Goal: Find specific page/section: Find specific page/section

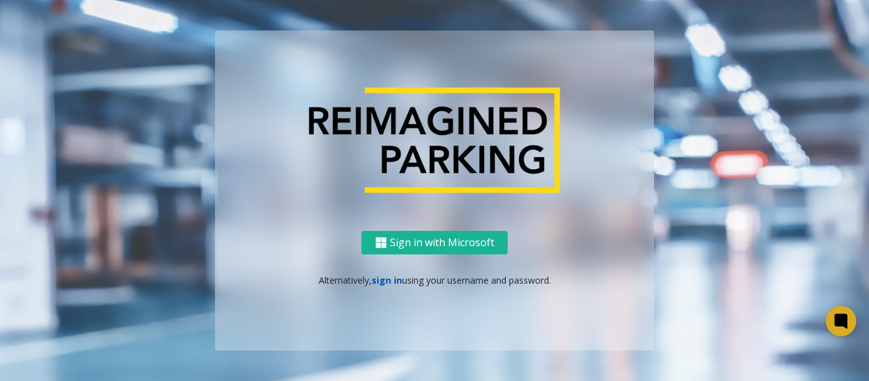
click at [387, 283] on link "sign in" at bounding box center [386, 280] width 31 height 12
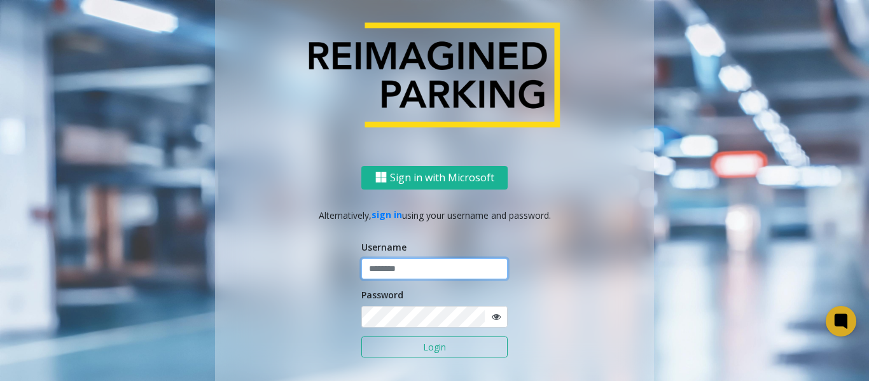
type input "*******"
click at [415, 341] on button "Login" at bounding box center [434, 347] width 146 height 22
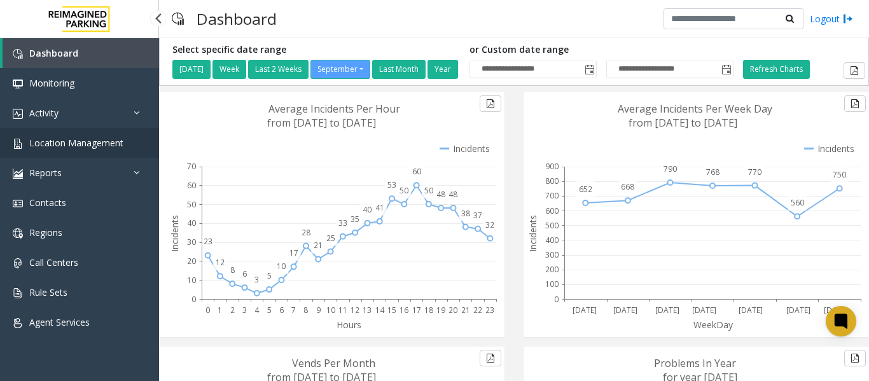
click at [92, 148] on span "Location Management" at bounding box center [76, 143] width 94 height 12
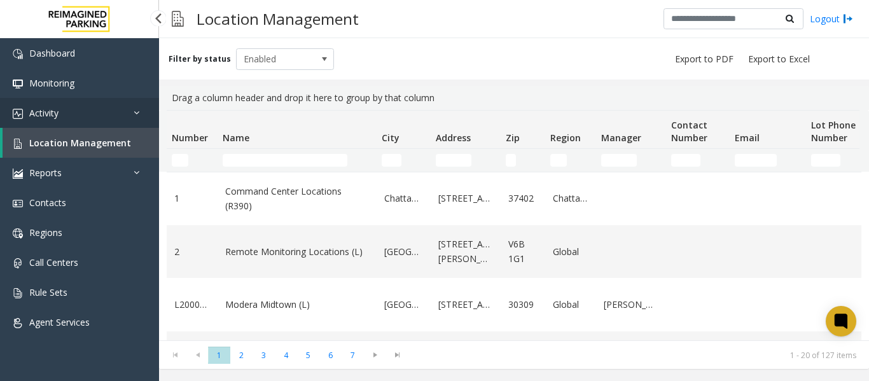
drag, startPoint x: 0, startPoint y: 0, endPoint x: 55, endPoint y: 116, distance: 128.8
click at [55, 116] on span "Activity" at bounding box center [43, 113] width 29 height 12
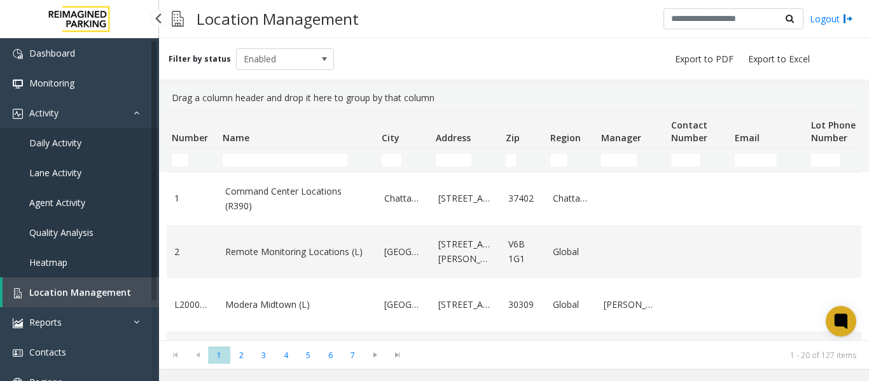
click at [47, 143] on span "Daily Activity" at bounding box center [55, 143] width 52 height 12
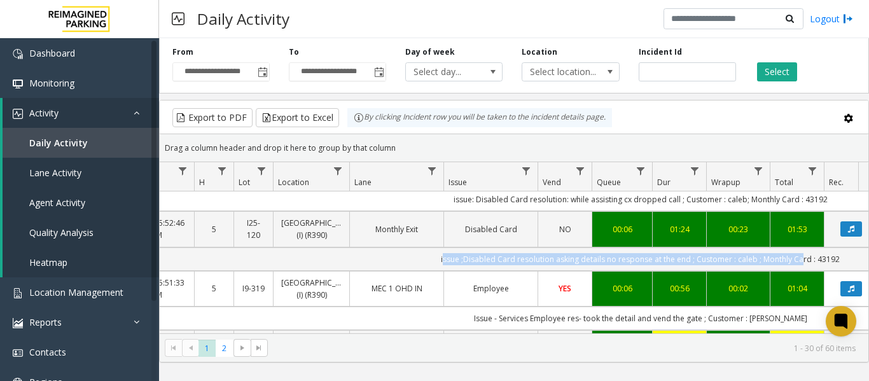
scroll to position [0, 180]
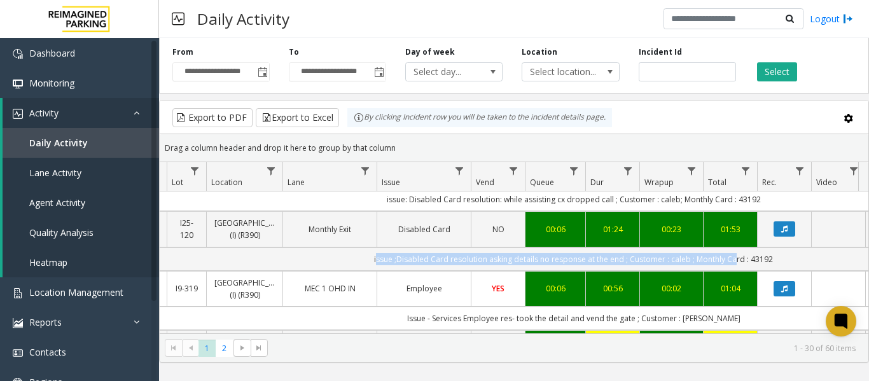
drag, startPoint x: 478, startPoint y: 248, endPoint x: 858, endPoint y: 261, distance: 380.5
click at [858, 261] on div "4086601 Sep 26, 2025 05:59:19 AM 5 10000 Intercom Malfunctions (Cell phone call…" at bounding box center [514, 270] width 708 height 159
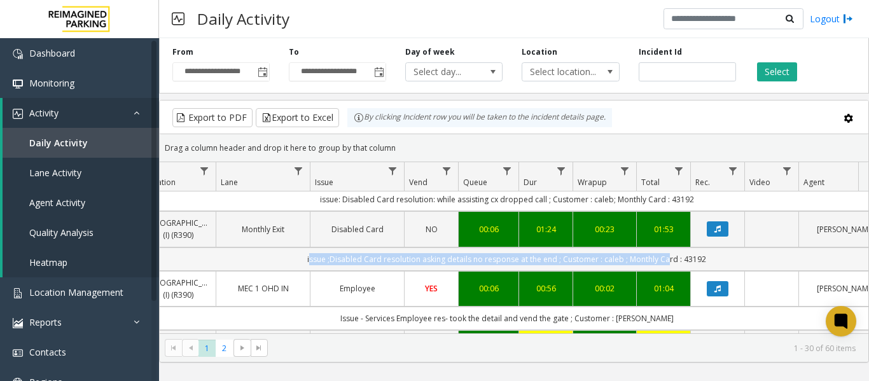
click at [721, 256] on td "issue ;Disabled Card resolution asking details no response at the end ; Custome…" at bounding box center [506, 259] width 1146 height 24
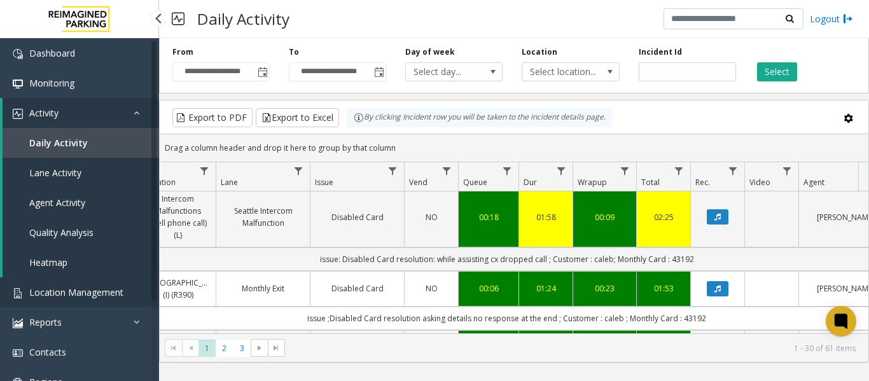
click at [83, 289] on span "Location Management" at bounding box center [76, 292] width 94 height 12
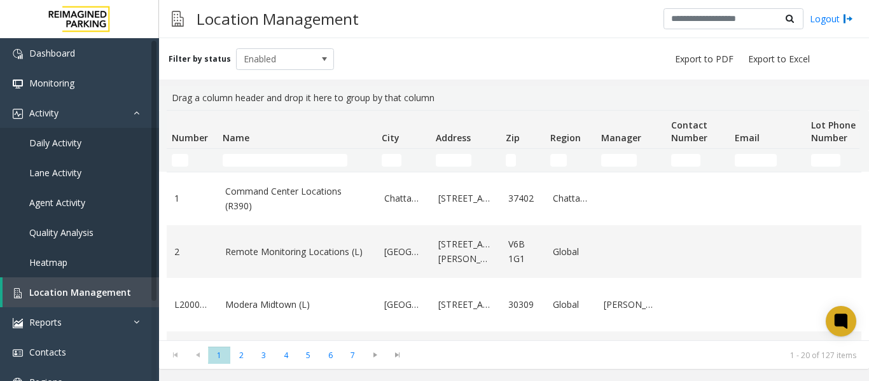
click at [270, 167] on td "Name Filter" at bounding box center [296, 160] width 159 height 23
click at [270, 155] on input "Name Filter" at bounding box center [285, 160] width 125 height 13
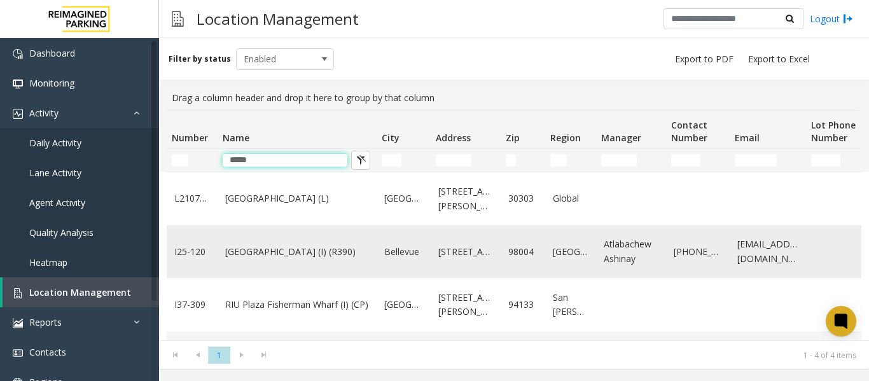
type input "*****"
click at [265, 258] on link "Plaza East Garage (I) (R390)" at bounding box center [297, 252] width 144 height 14
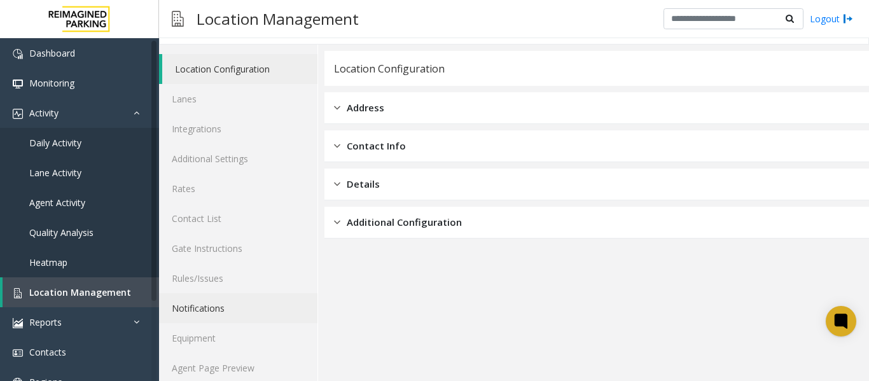
scroll to position [38, 0]
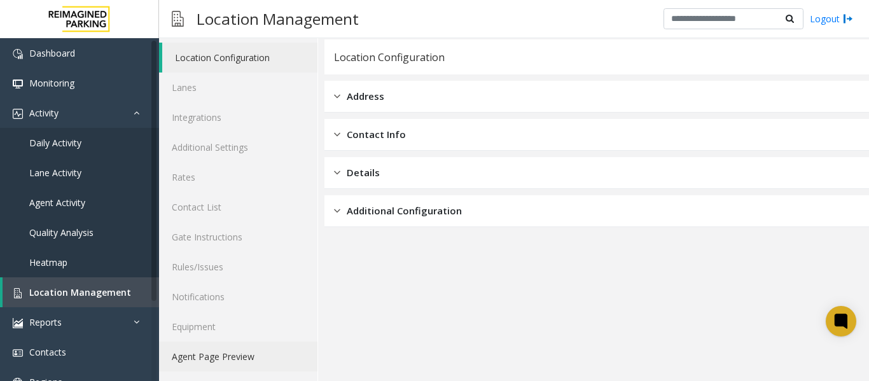
drag, startPoint x: 212, startPoint y: 356, endPoint x: 228, endPoint y: 353, distance: 15.6
click at [212, 356] on link "Agent Page Preview" at bounding box center [238, 356] width 158 height 30
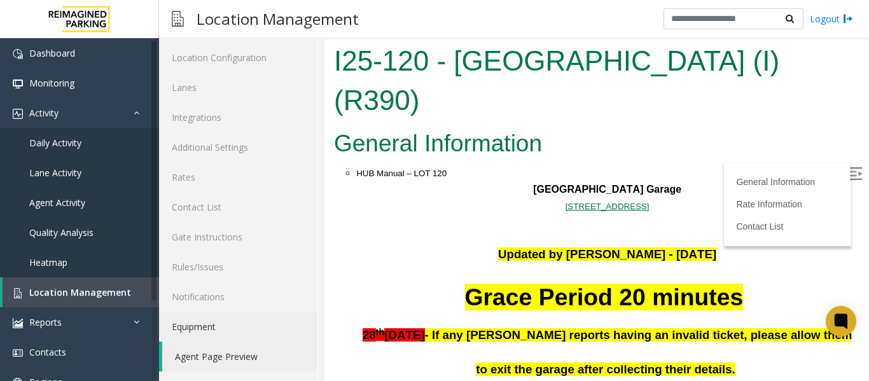
scroll to position [191, 0]
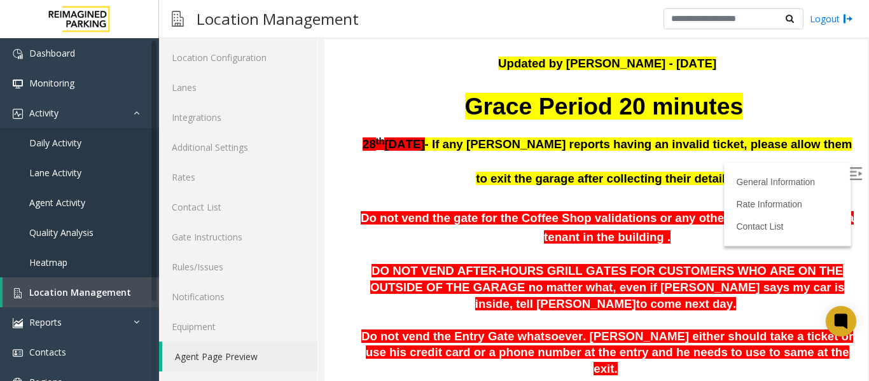
click at [849, 175] on img at bounding box center [855, 173] width 13 height 13
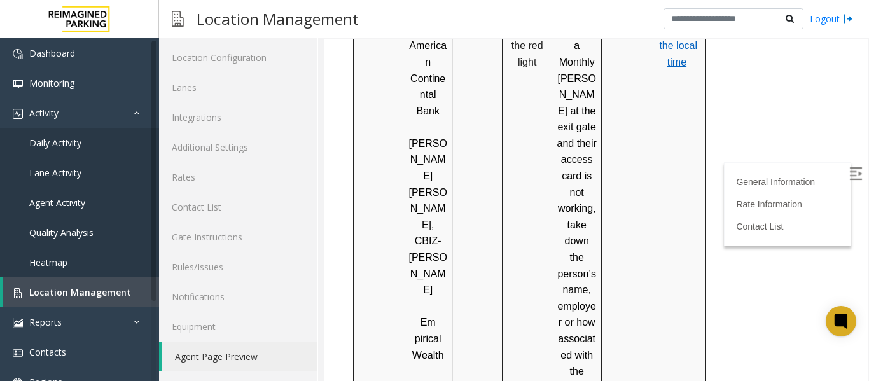
scroll to position [1973, 0]
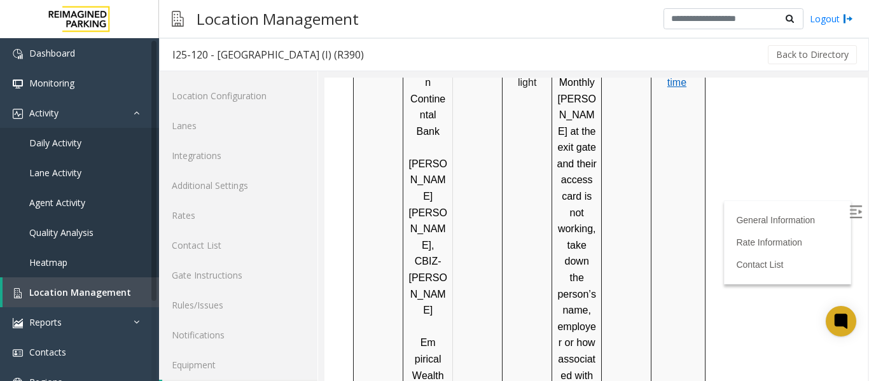
scroll to position [38, 0]
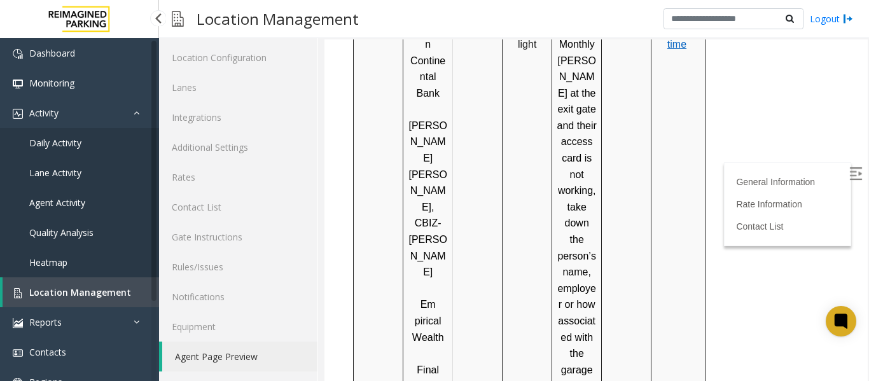
click at [116, 281] on link "Location Management" at bounding box center [81, 292] width 156 height 30
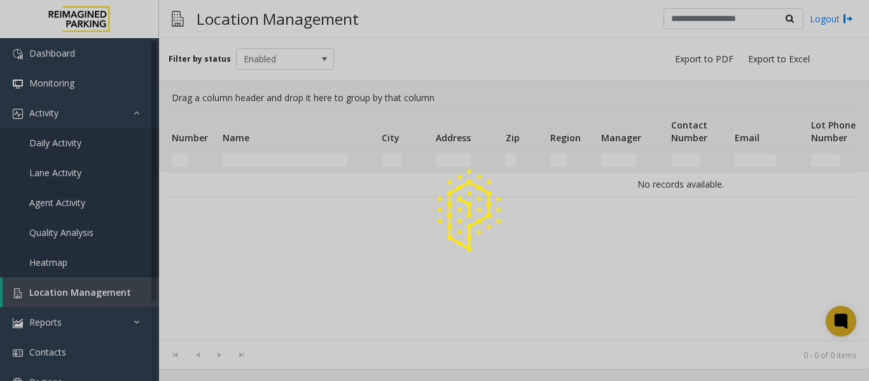
click at [250, 159] on div at bounding box center [434, 190] width 869 height 381
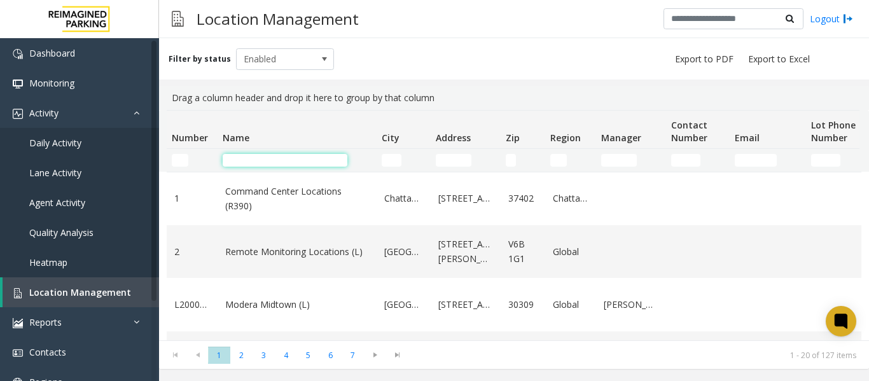
click at [249, 159] on input "Name Filter" at bounding box center [285, 160] width 125 height 13
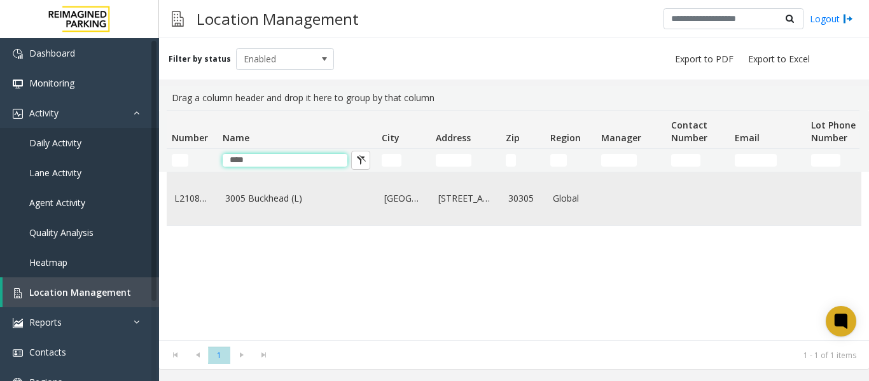
type input "****"
click at [264, 215] on td "3005 Buckhead (L)" at bounding box center [296, 198] width 159 height 53
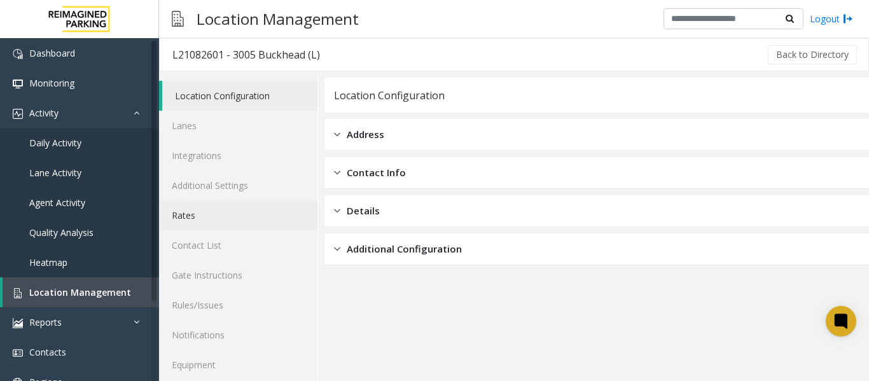
click at [187, 224] on link "Rates" at bounding box center [238, 215] width 158 height 30
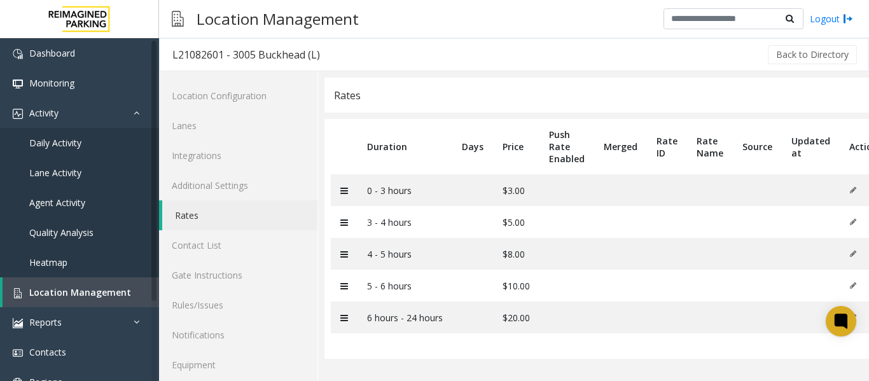
scroll to position [38, 0]
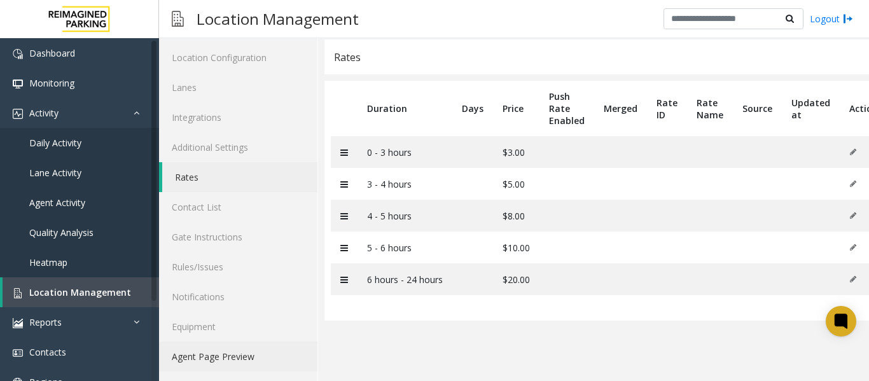
click at [250, 357] on link "Agent Page Preview" at bounding box center [238, 356] width 158 height 30
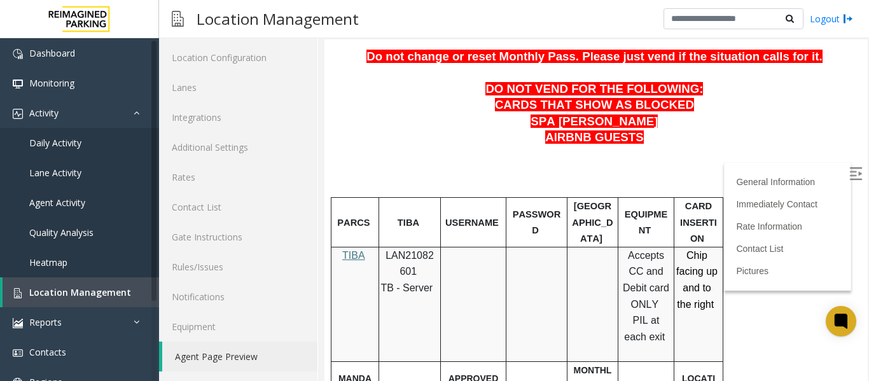
scroll to position [572, 0]
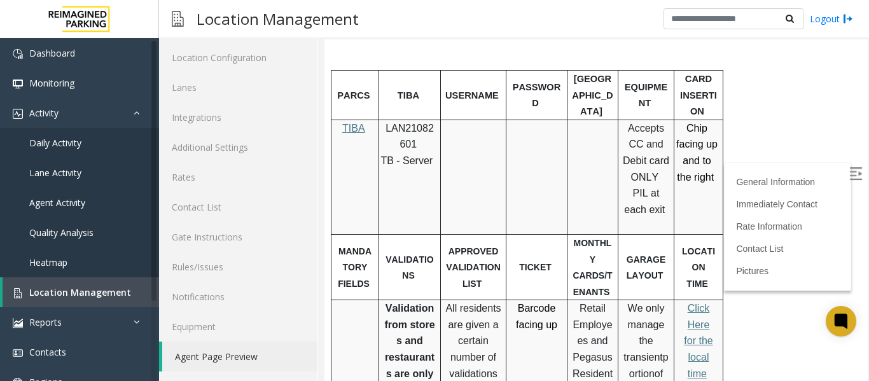
click at [849, 174] on img at bounding box center [855, 173] width 13 height 13
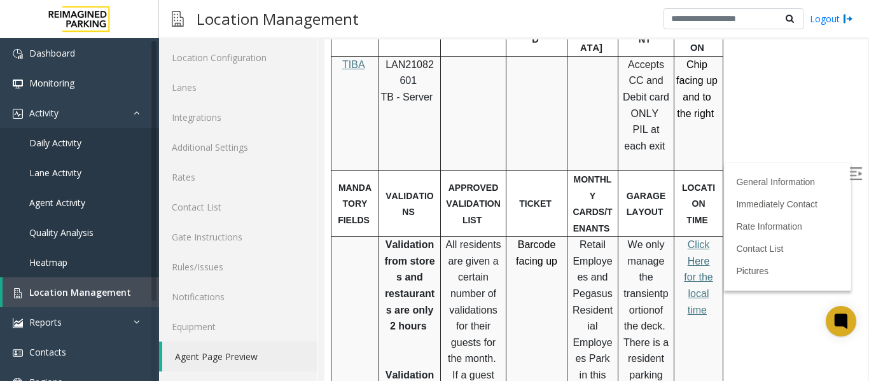
click at [694, 239] on p "Click Here for the local time" at bounding box center [697, 277] width 39 height 81
click at [703, 252] on link "Click Here for the local time" at bounding box center [698, 277] width 29 height 76
drag, startPoint x: 420, startPoint y: 81, endPoint x: 383, endPoint y: 71, distance: 37.6
click at [383, 71] on p "LAN21082601" at bounding box center [409, 73] width 52 height 32
copy p "LAN21082601"
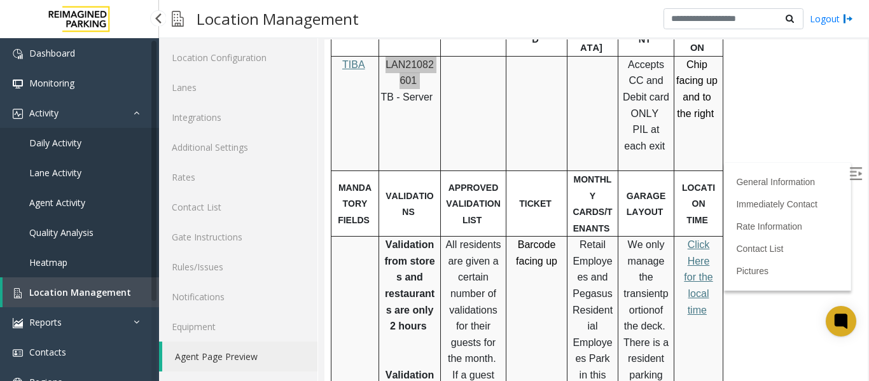
click at [40, 146] on span "Daily Activity" at bounding box center [55, 143] width 52 height 12
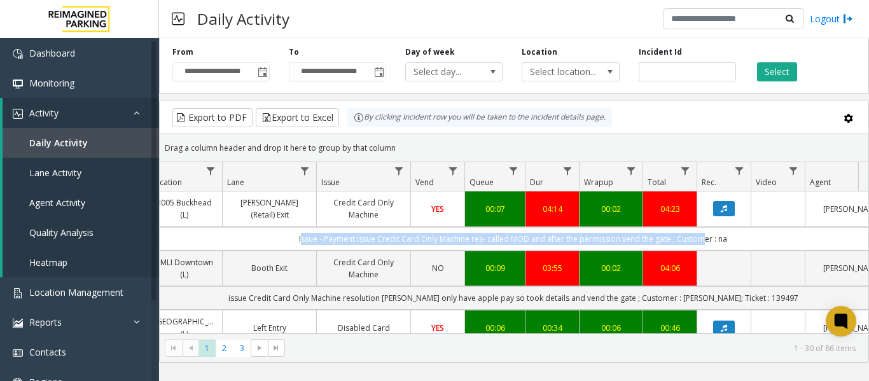
drag, startPoint x: 508, startPoint y: 237, endPoint x: 850, endPoint y: 234, distance: 341.5
click at [850, 234] on td "Issue - Payment Issue Credit Card Only Machine res- called MOD and after the pe…" at bounding box center [513, 239] width 1146 height 24
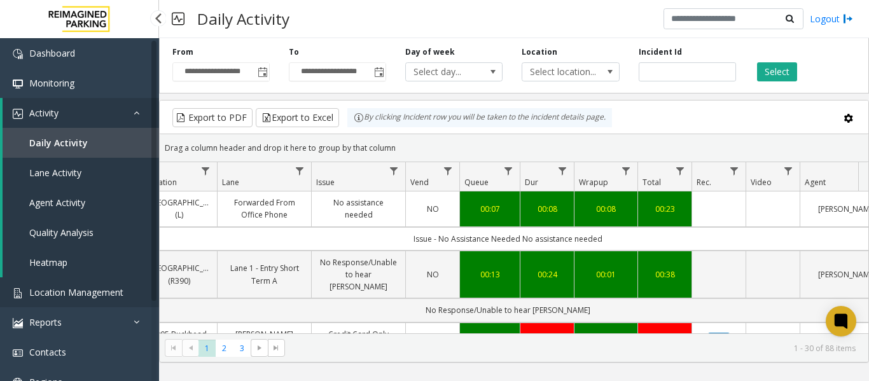
click at [87, 301] on link "Location Management" at bounding box center [79, 292] width 159 height 30
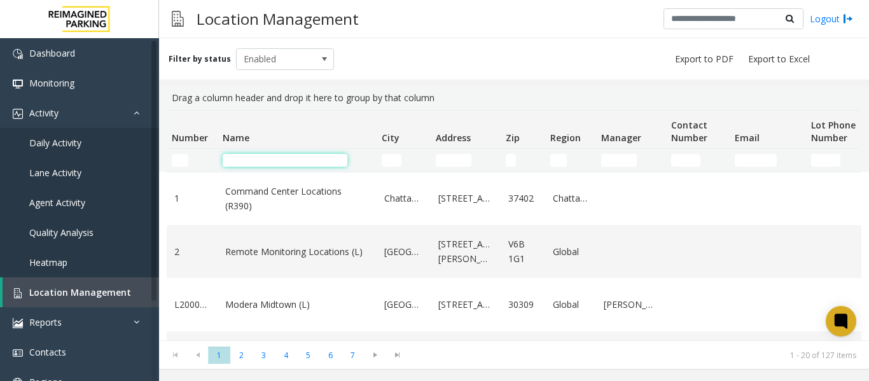
click at [242, 158] on input "Name Filter" at bounding box center [285, 160] width 125 height 13
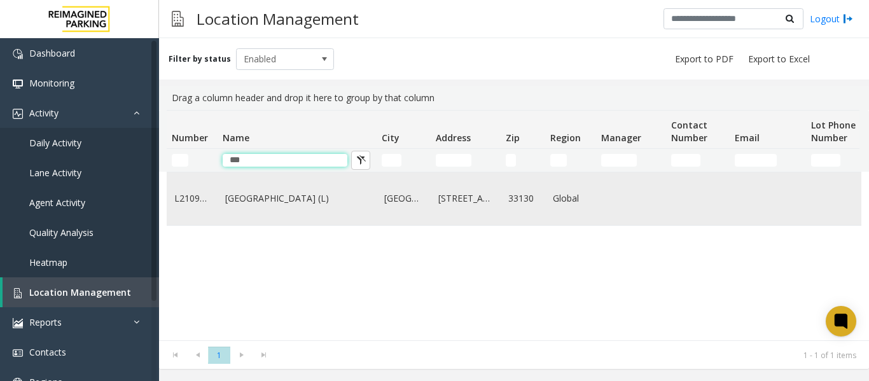
type input "***"
click at [246, 200] on link "Brickell City Centre (L)" at bounding box center [297, 198] width 144 height 14
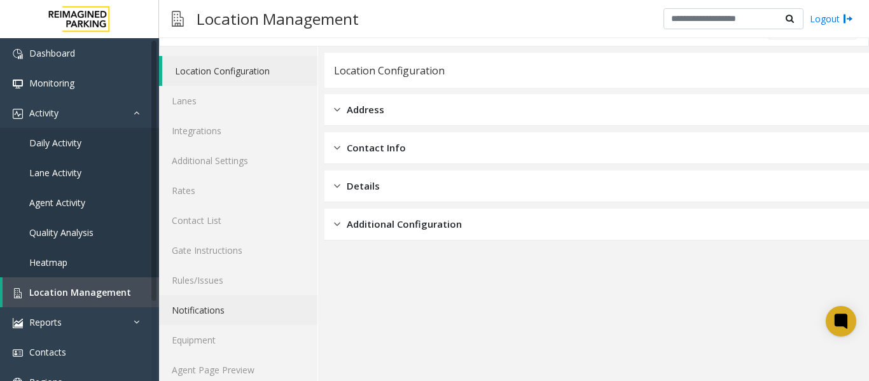
scroll to position [38, 0]
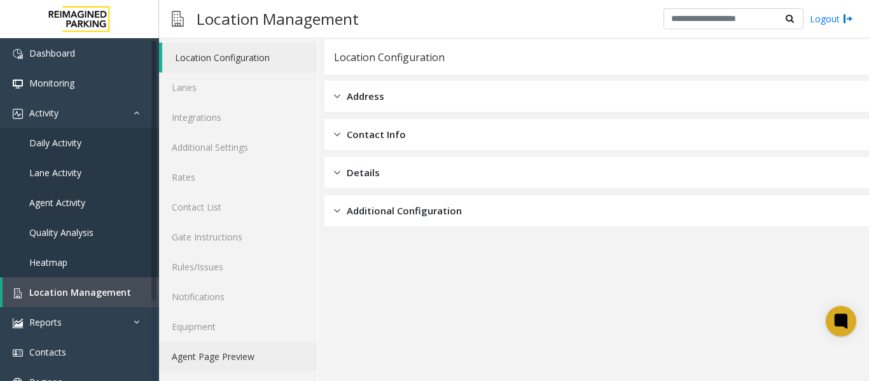
click at [229, 355] on link "Agent Page Preview" at bounding box center [238, 356] width 158 height 30
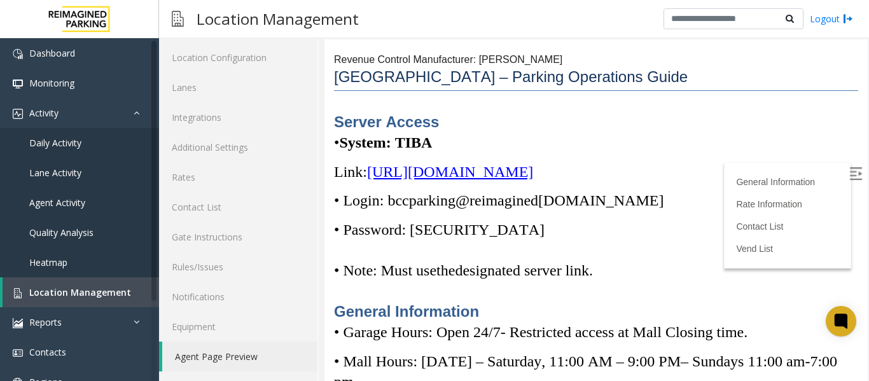
scroll to position [70, 0]
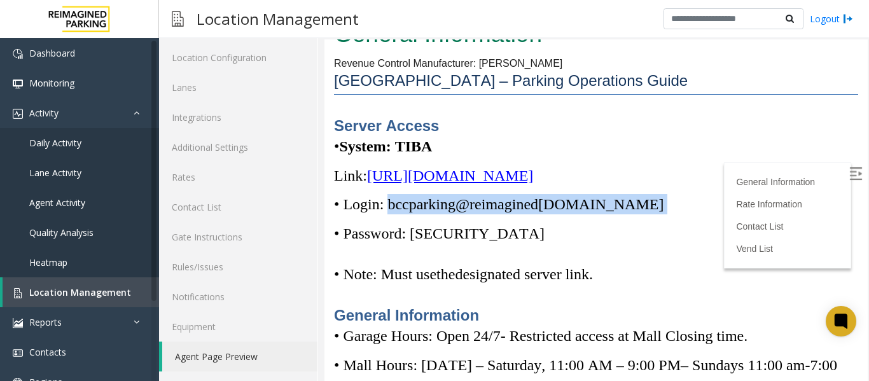
drag, startPoint x: 636, startPoint y: 207, endPoint x: 387, endPoint y: 202, distance: 248.7
click at [387, 202] on p "• Login: bccparking@re imagined parking.com" at bounding box center [596, 204] width 524 height 20
copy p "bccparking@re imagined parking.com"
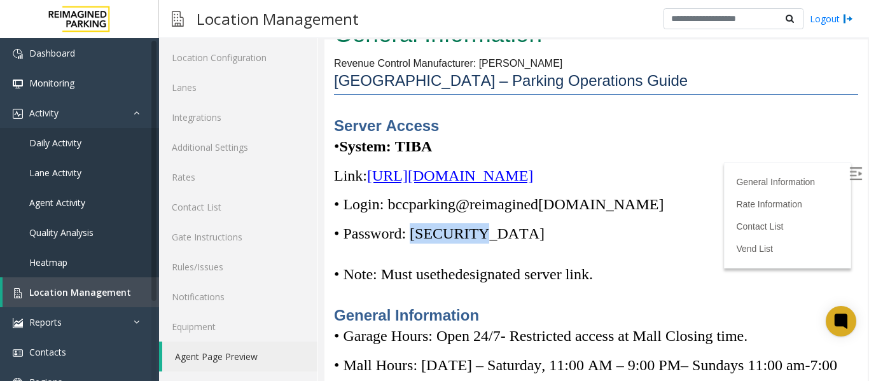
drag, startPoint x: 478, startPoint y: 233, endPoint x: 417, endPoint y: 238, distance: 61.3
click at [417, 238] on span "• Password: Parking1!" at bounding box center [439, 233] width 210 height 17
copy span "Parking1!"
click at [849, 175] on img at bounding box center [855, 173] width 13 height 13
click at [48, 292] on span "Location Management" at bounding box center [80, 292] width 102 height 12
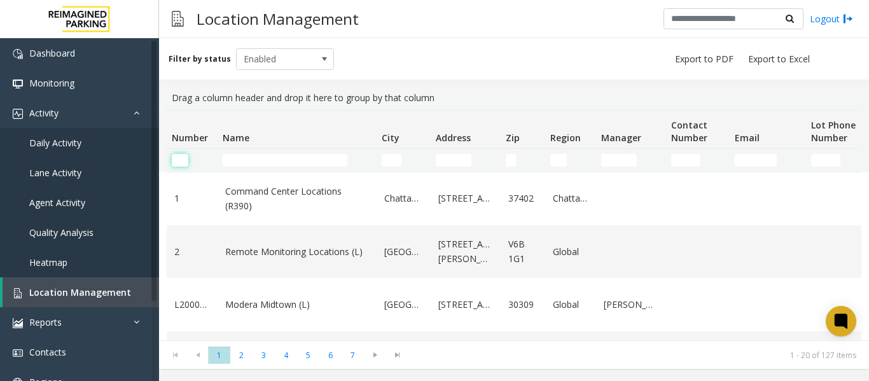
click at [179, 158] on input "Number Filter" at bounding box center [180, 160] width 17 height 13
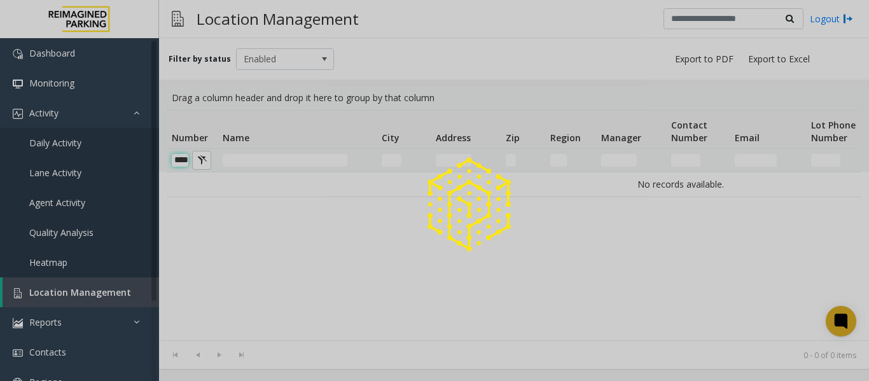
scroll to position [0, 11]
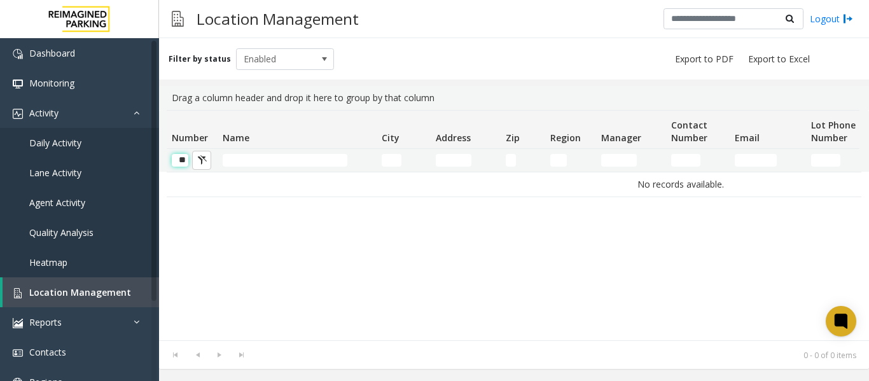
type input "*"
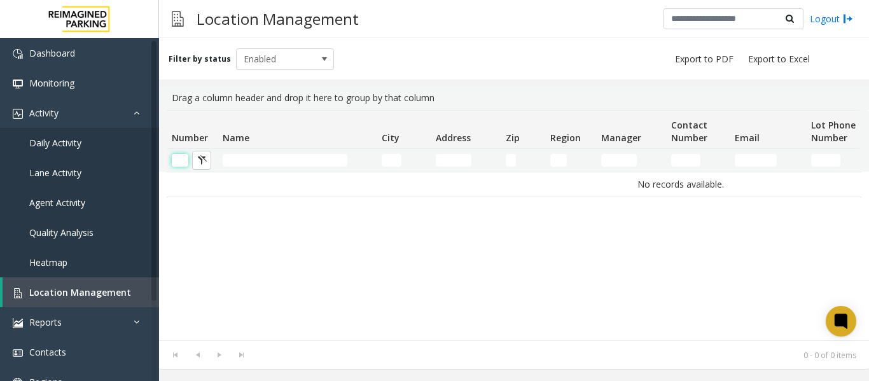
scroll to position [0, 0]
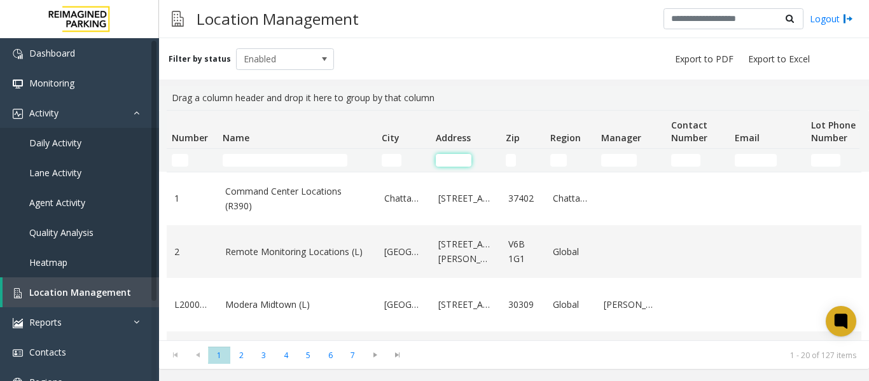
click at [450, 163] on input "Address Filter" at bounding box center [454, 160] width 36 height 13
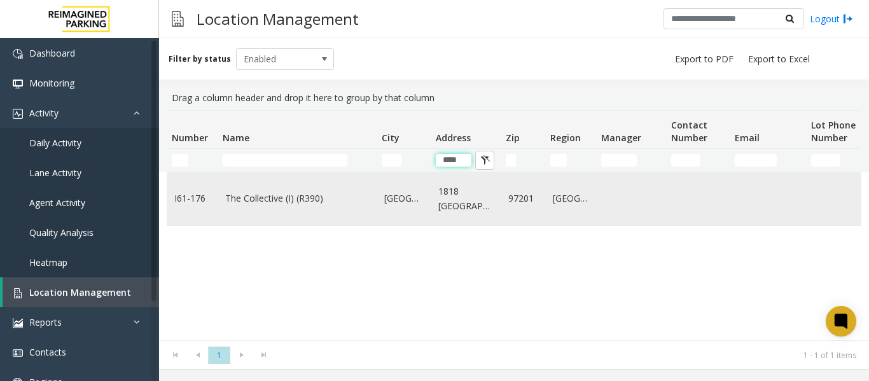
type input "****"
click at [277, 208] on td "The Collective (I) (R390)" at bounding box center [296, 198] width 159 height 53
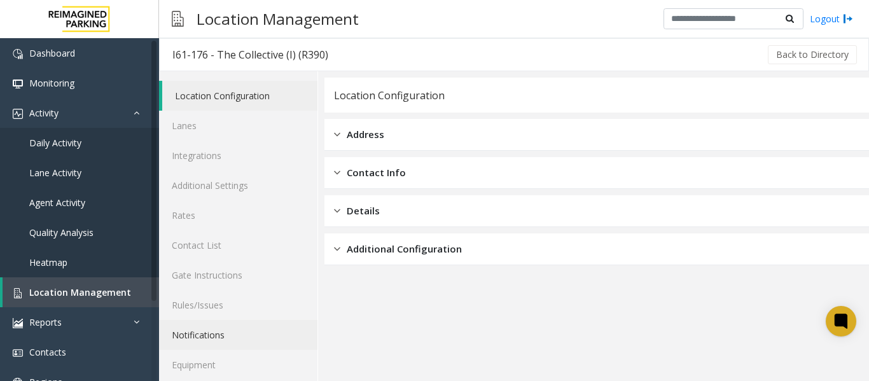
scroll to position [38, 0]
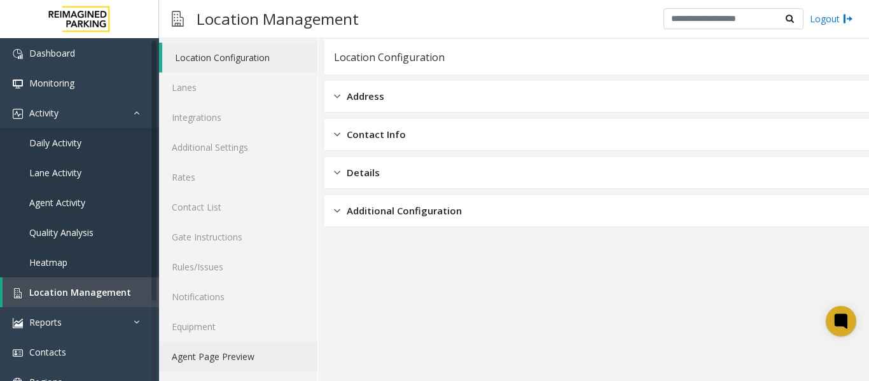
click at [242, 358] on link "Agent Page Preview" at bounding box center [238, 356] width 158 height 30
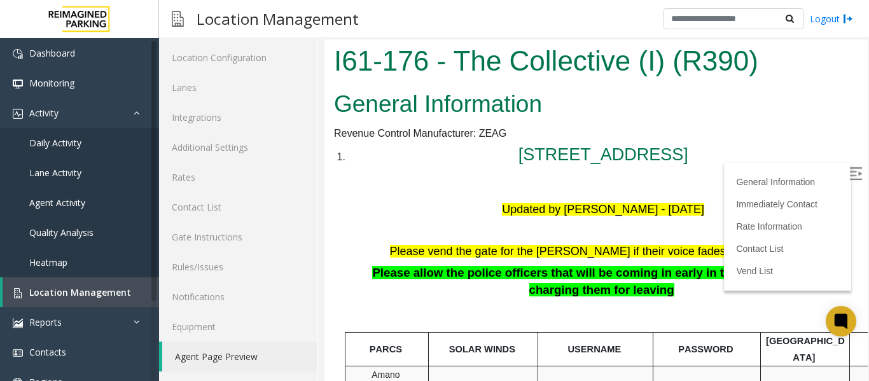
scroll to position [196, 0]
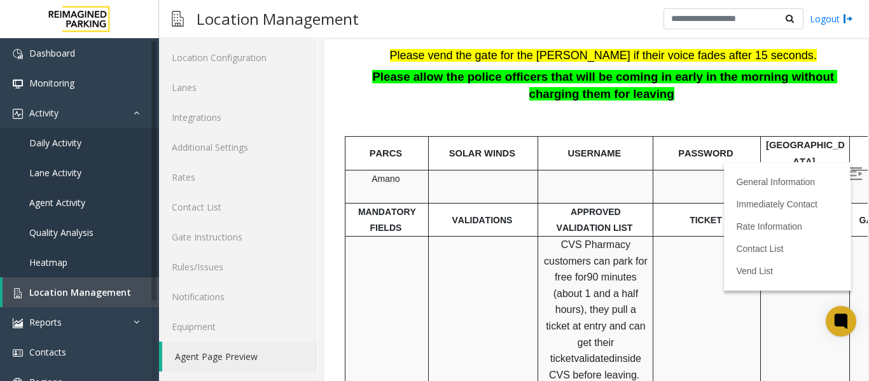
click at [849, 167] on img at bounding box center [855, 173] width 13 height 13
click at [394, 112] on p at bounding box center [603, 110] width 510 height 17
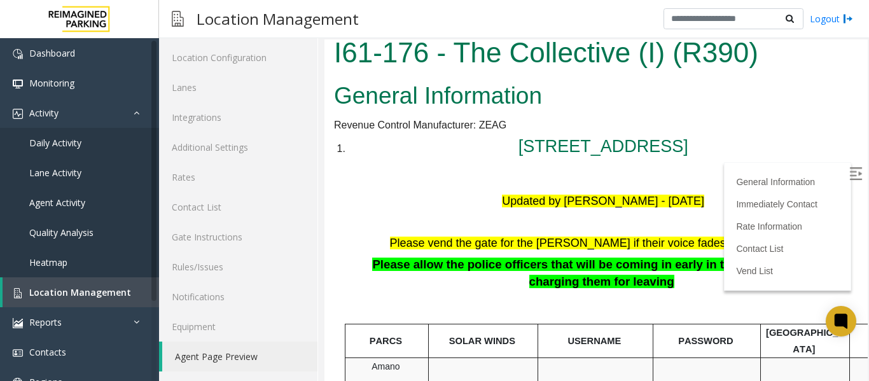
scroll to position [0, 0]
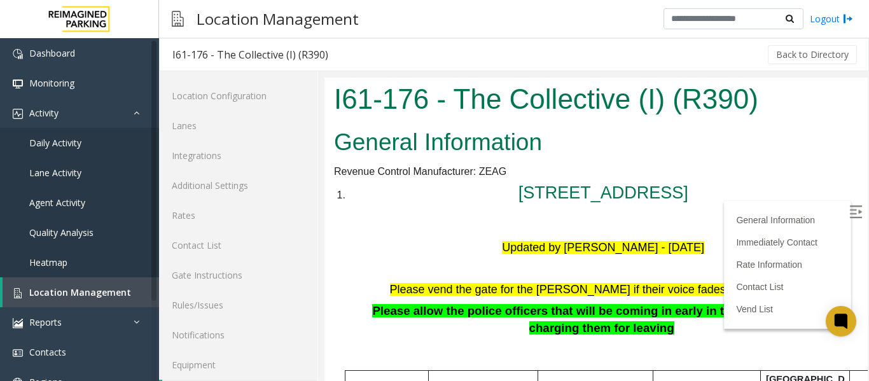
scroll to position [38, 0]
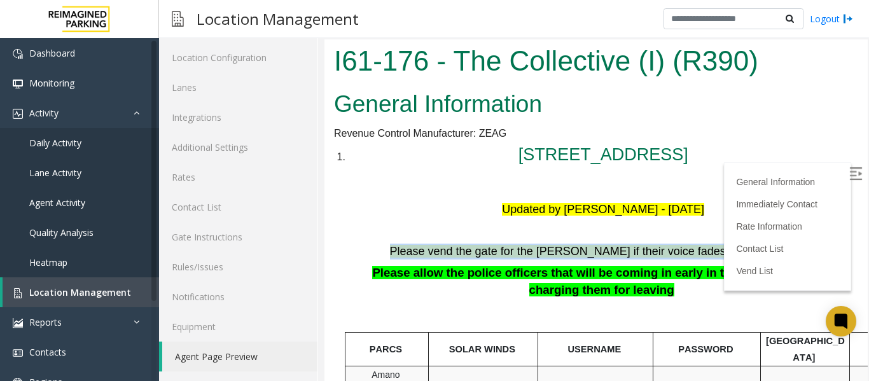
drag, startPoint x: 401, startPoint y: 259, endPoint x: 815, endPoint y: 254, distance: 414.0
click at [815, 254] on h5 "Please vend the gate for the [PERSON_NAME] if their voice fades after 15 second…" at bounding box center [603, 252] width 510 height 16
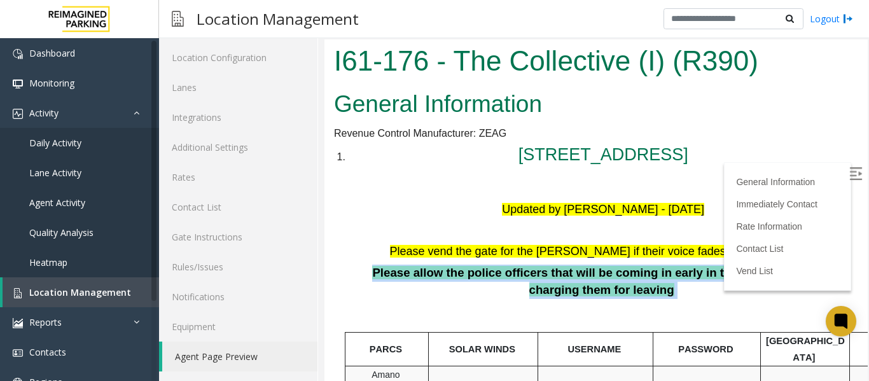
drag, startPoint x: 334, startPoint y: 275, endPoint x: 666, endPoint y: 294, distance: 333.2
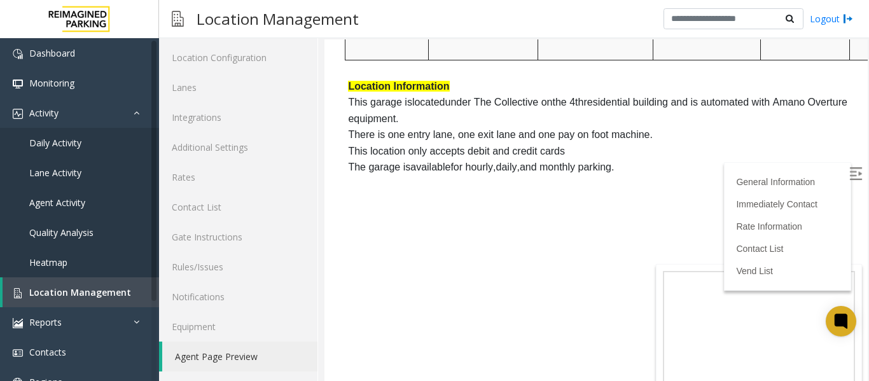
scroll to position [636, 0]
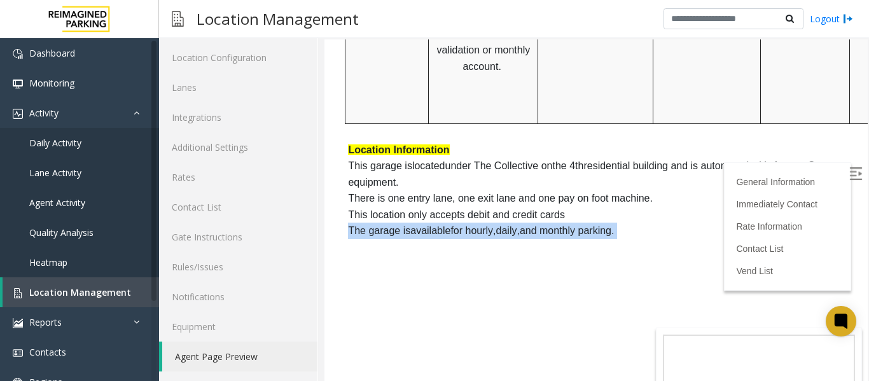
drag, startPoint x: 329, startPoint y: 205, endPoint x: 847, endPoint y: 175, distance: 518.5
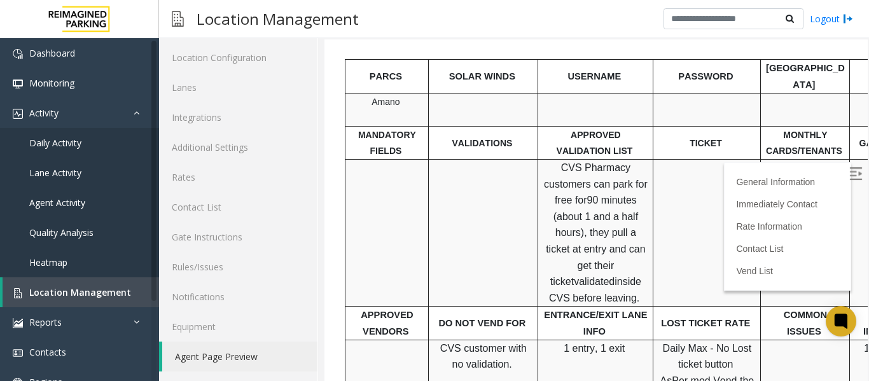
scroll to position [305, 0]
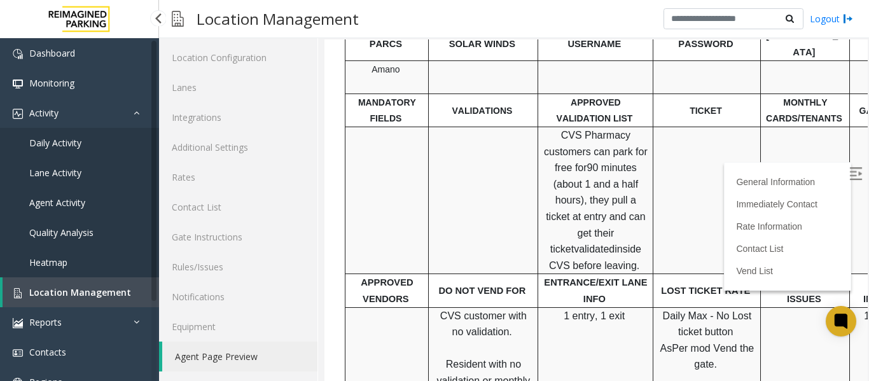
click at [69, 148] on span "Daily Activity" at bounding box center [55, 143] width 52 height 12
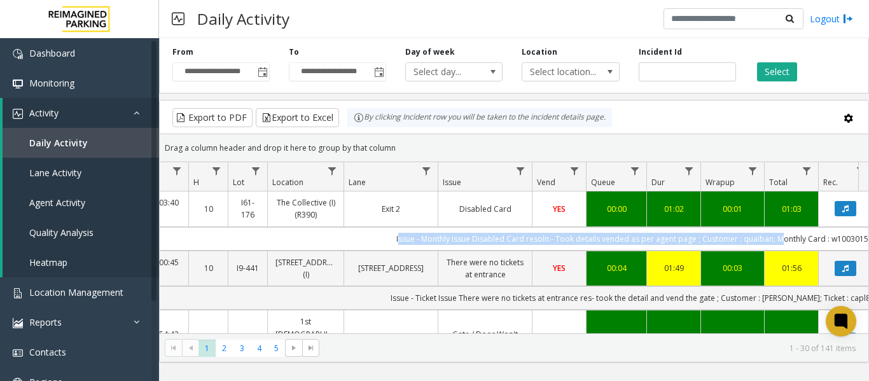
scroll to position [0, 418]
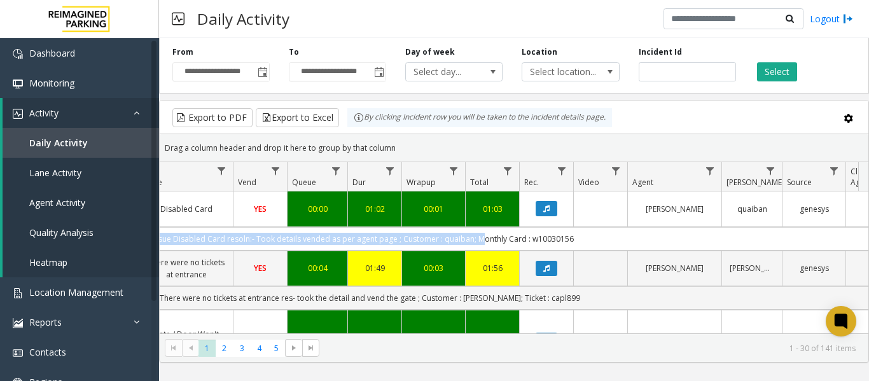
drag, startPoint x: 473, startPoint y: 238, endPoint x: 867, endPoint y: 247, distance: 393.7
click at [867, 247] on div "4086687 Sep 26, 2025 10:03:40 AM 10 I61-176 The Collective (I) (R390) Exit 2 Di…" at bounding box center [514, 270] width 708 height 159
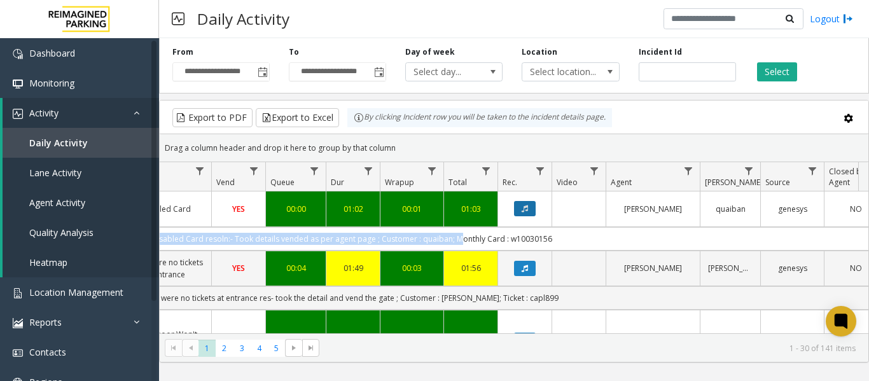
click at [519, 209] on button "Data table" at bounding box center [525, 208] width 22 height 15
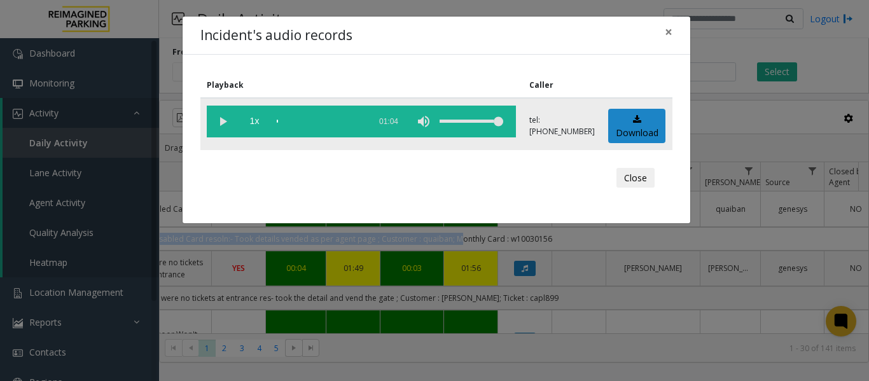
click at [219, 121] on vg-play-pause at bounding box center [223, 122] width 32 height 32
drag, startPoint x: 310, startPoint y: 116, endPoint x: 326, endPoint y: 130, distance: 21.2
click at [310, 116] on div "scrub bar" at bounding box center [320, 122] width 86 height 32
click at [348, 120] on div "scrub bar" at bounding box center [320, 122] width 86 height 32
click at [329, 120] on div "scrub bar" at bounding box center [320, 122] width 86 height 32
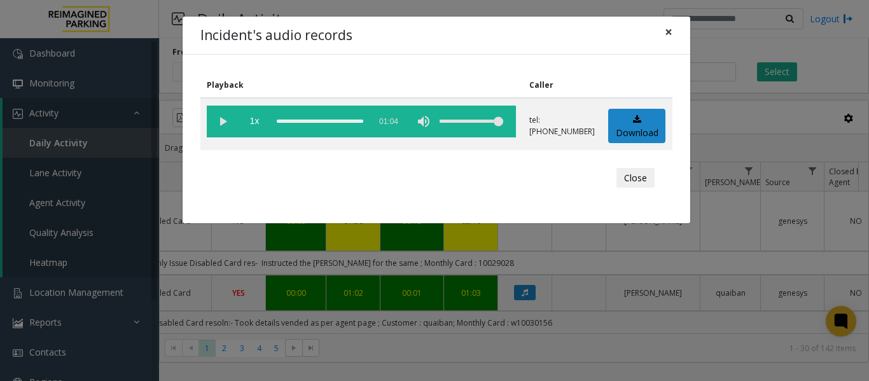
click at [665, 32] on span "×" at bounding box center [668, 32] width 8 height 18
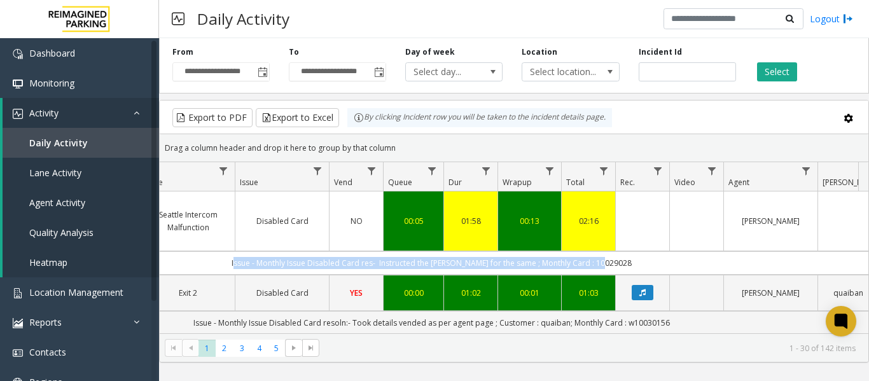
scroll to position [0, 210]
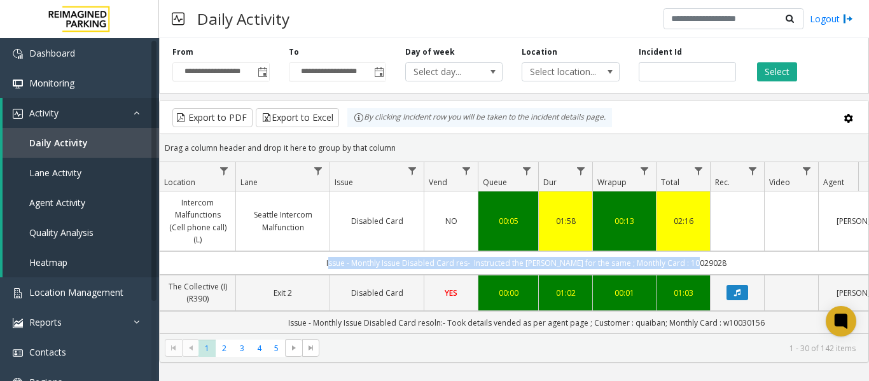
drag, startPoint x: 547, startPoint y: 261, endPoint x: 312, endPoint y: 273, distance: 235.6
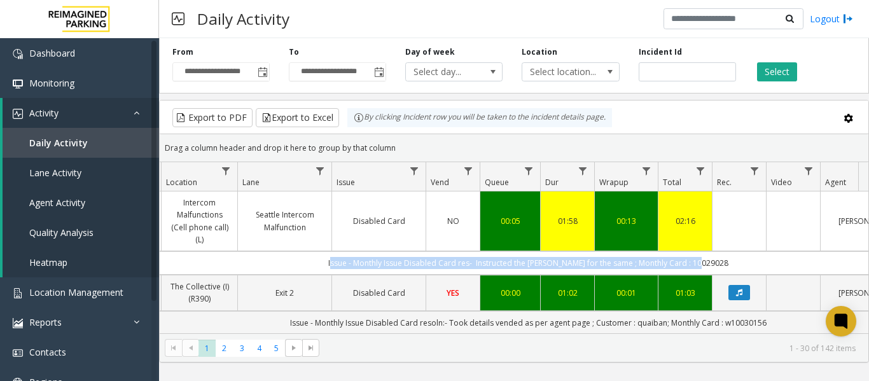
click at [177, 265] on td "Issue - Monthly Issue Disabled Card res- Instructed the parker for the same ; M…" at bounding box center [528, 263] width 1146 height 24
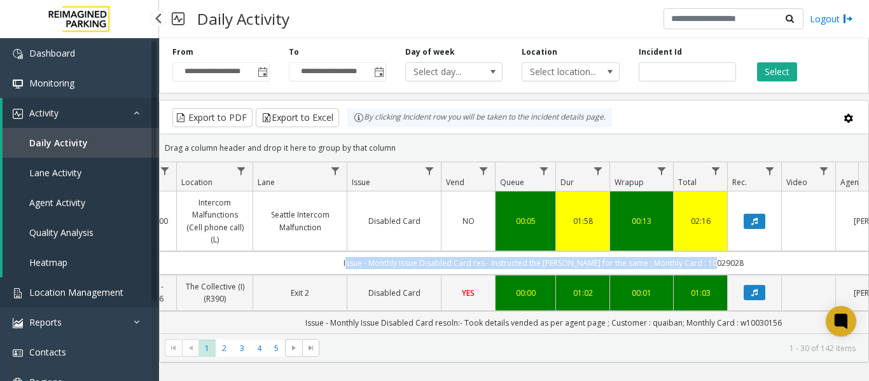
click at [90, 284] on link "Location Management" at bounding box center [79, 292] width 159 height 30
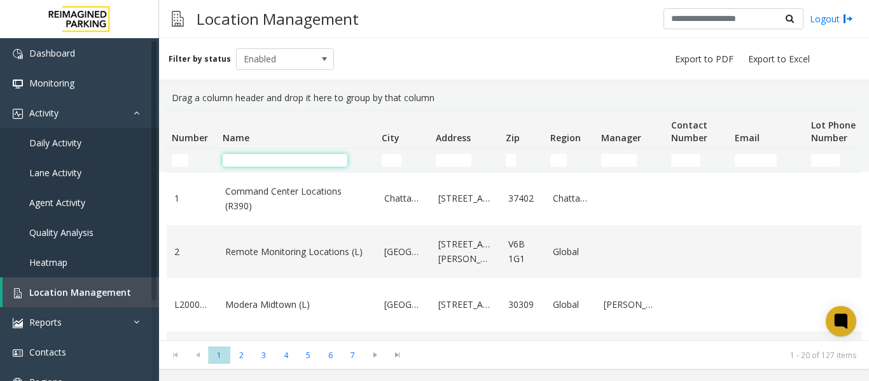
click at [268, 162] on input "Name Filter" at bounding box center [285, 160] width 125 height 13
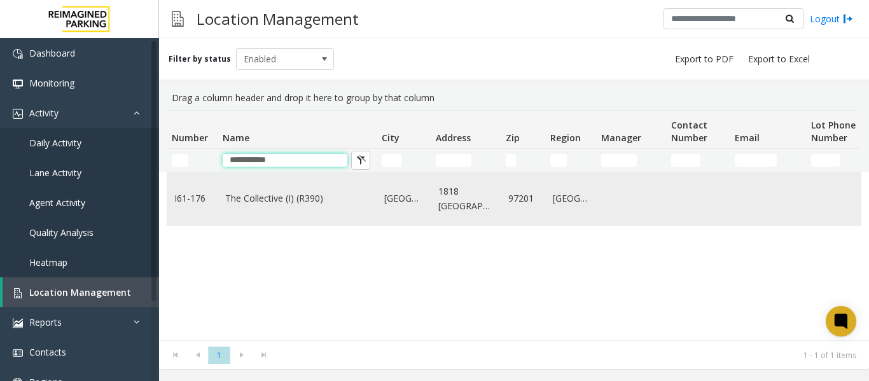
type input "**********"
click at [270, 187] on td "The Collective (I) (R390)" at bounding box center [296, 198] width 159 height 53
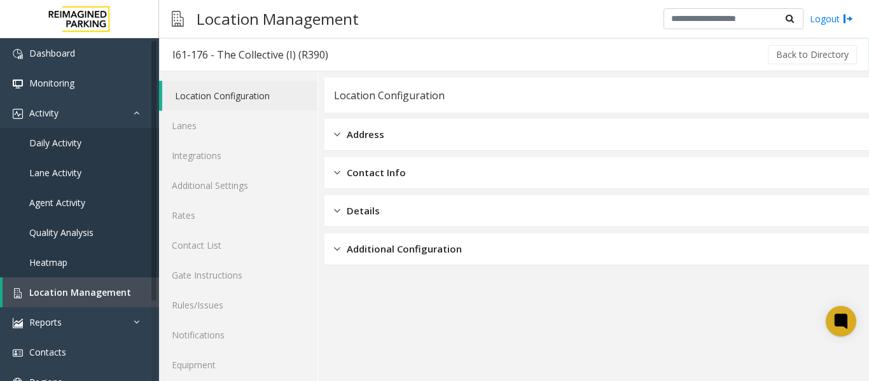
scroll to position [38, 0]
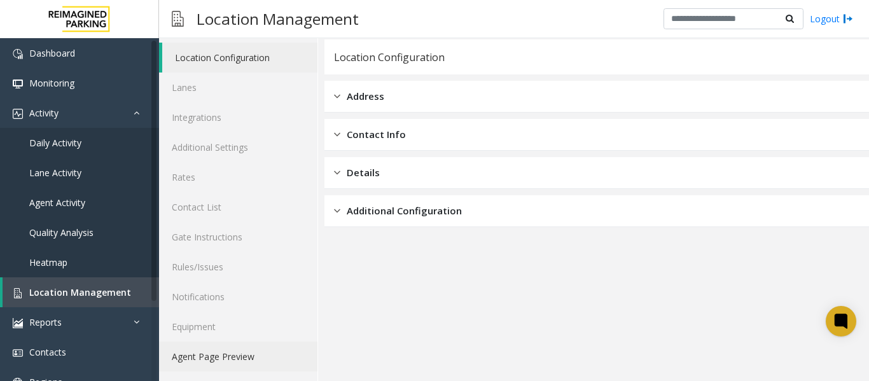
click at [216, 357] on link "Agent Page Preview" at bounding box center [238, 356] width 158 height 30
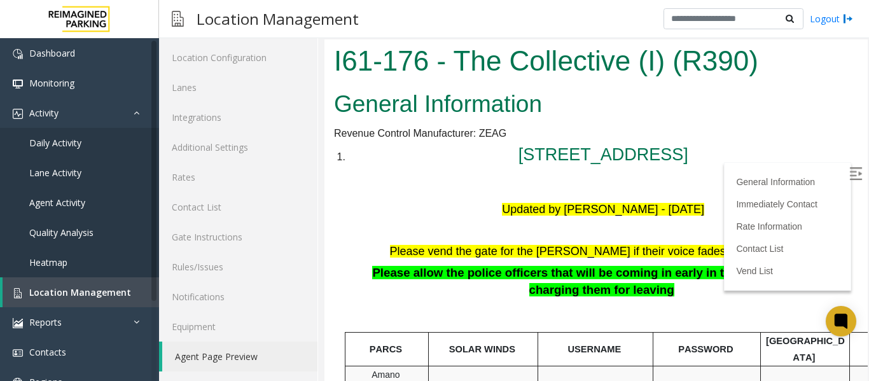
scroll to position [64, 0]
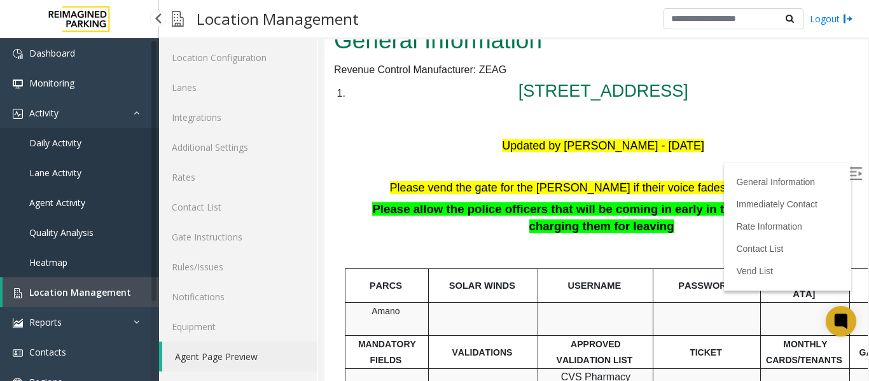
click at [54, 145] on span "Daily Activity" at bounding box center [55, 143] width 52 height 12
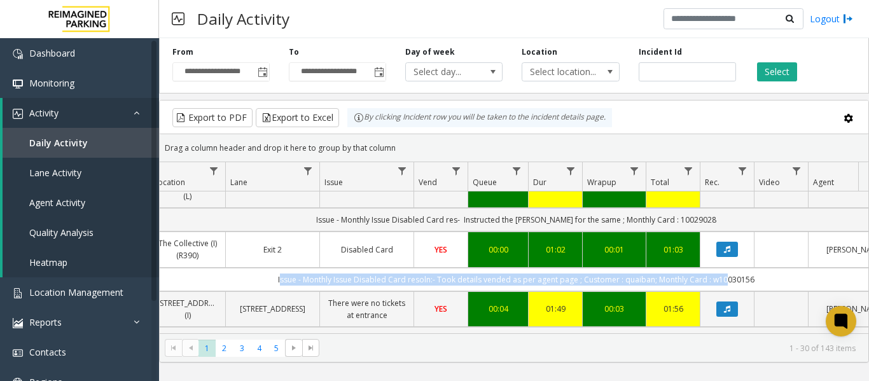
scroll to position [0, 300]
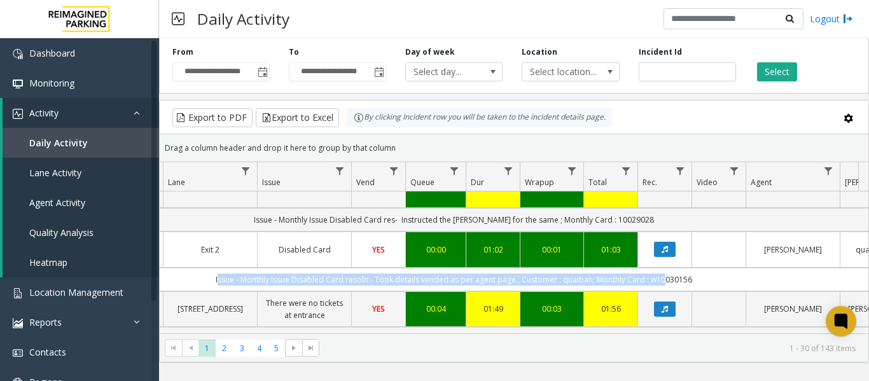
drag, startPoint x: 505, startPoint y: 283, endPoint x: 854, endPoint y: 275, distance: 349.2
click at [854, 275] on td "Issue - Monthly Issue Disabled Card resoln:- Took details vended as per agent p…" at bounding box center [453, 280] width 1146 height 24
click at [671, 250] on button "Data table" at bounding box center [665, 249] width 22 height 15
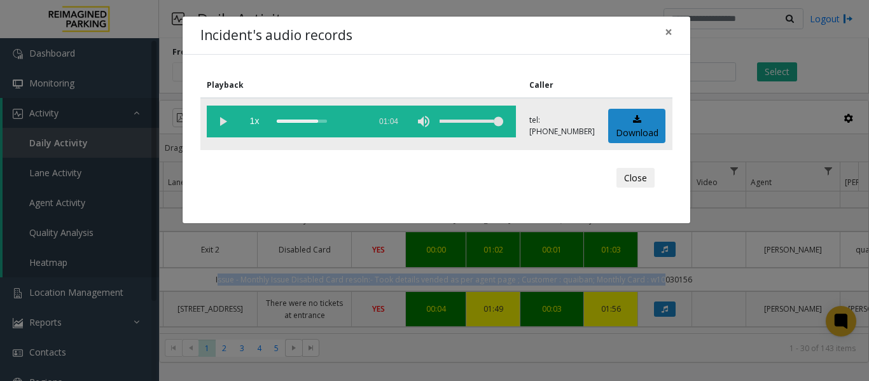
click at [319, 119] on div "scrub bar" at bounding box center [320, 122] width 86 height 32
click at [322, 116] on div "scrub bar" at bounding box center [320, 122] width 86 height 32
click at [224, 118] on vg-play-pause at bounding box center [223, 122] width 32 height 32
click at [327, 121] on div "scrub bar" at bounding box center [320, 122] width 86 height 32
click at [222, 122] on vg-play-pause at bounding box center [223, 122] width 32 height 32
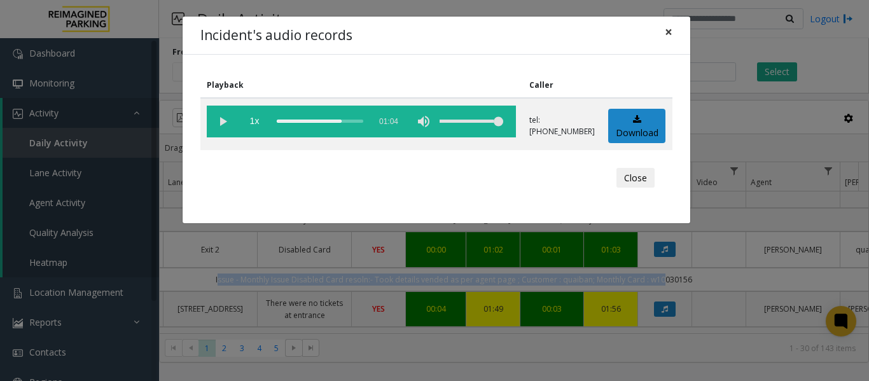
click at [661, 33] on button "×" at bounding box center [668, 32] width 25 height 31
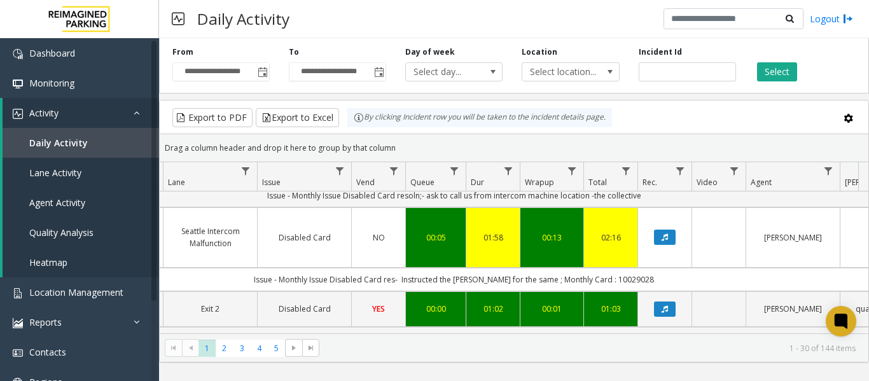
scroll to position [191, 300]
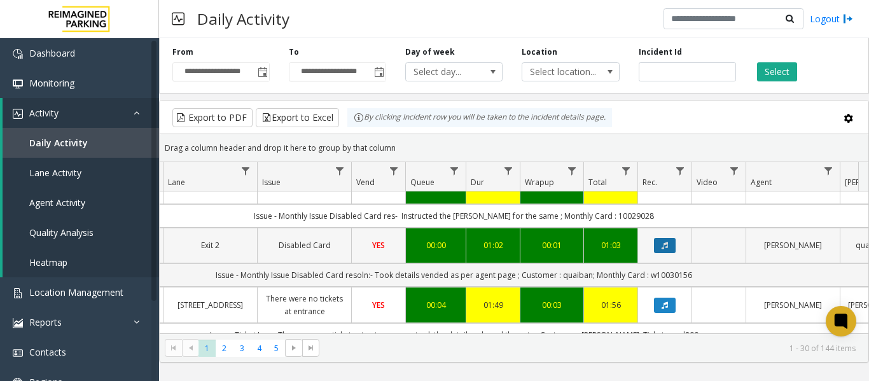
click at [654, 241] on button "Data table" at bounding box center [665, 245] width 22 height 15
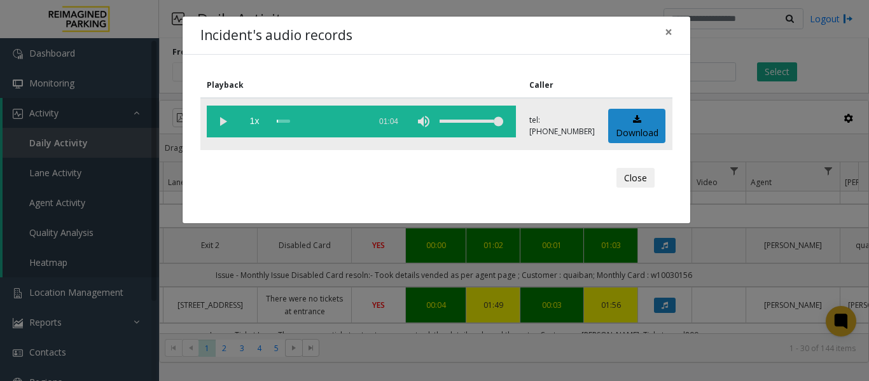
click at [221, 120] on vg-play-pause at bounding box center [223, 122] width 32 height 32
click at [322, 120] on div "scrub bar" at bounding box center [320, 122] width 86 height 32
click at [329, 121] on div "scrub bar" at bounding box center [320, 122] width 86 height 32
click at [665, 28] on span "×" at bounding box center [668, 32] width 8 height 18
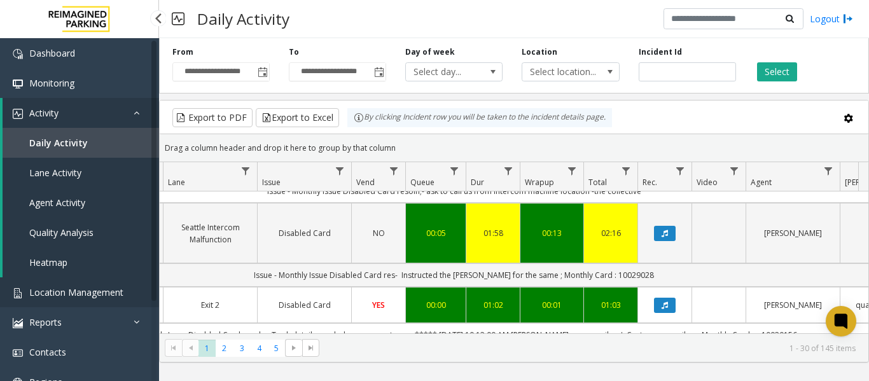
click at [97, 294] on span "Location Management" at bounding box center [76, 292] width 94 height 12
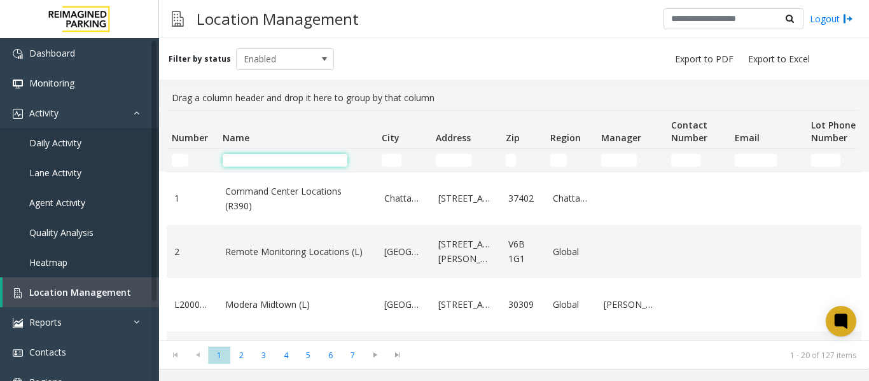
click at [229, 163] on input "Name Filter" at bounding box center [285, 160] width 125 height 13
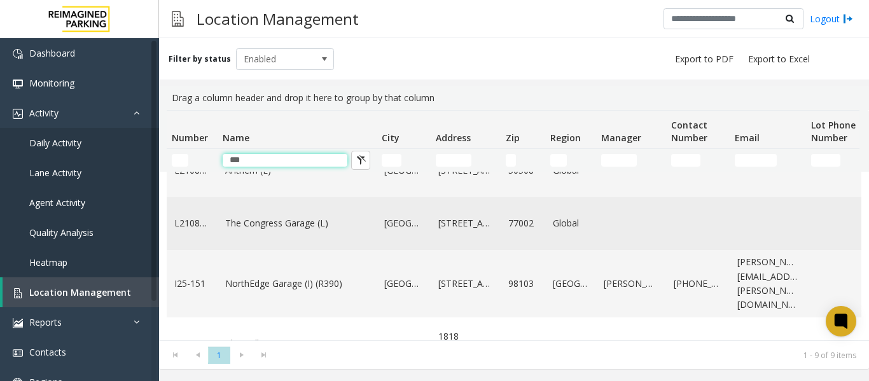
scroll to position [318, 0]
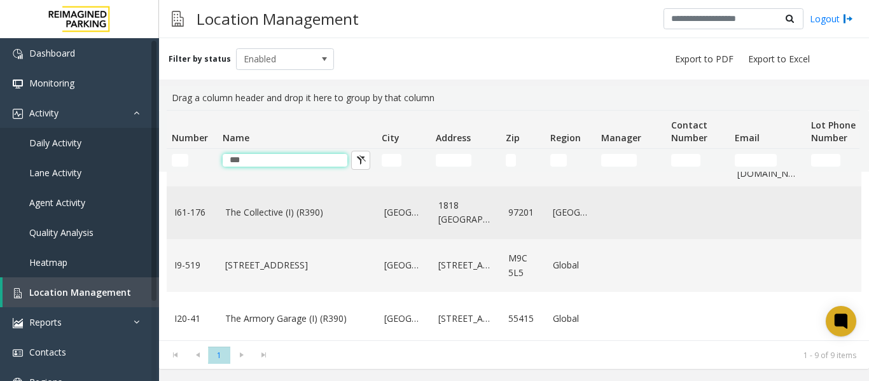
type input "***"
click at [276, 207] on link "The Collective (I) (R390)" at bounding box center [297, 212] width 144 height 14
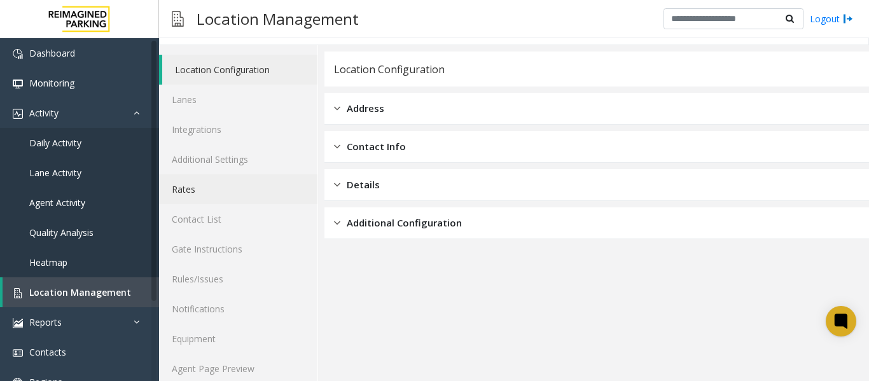
scroll to position [38, 0]
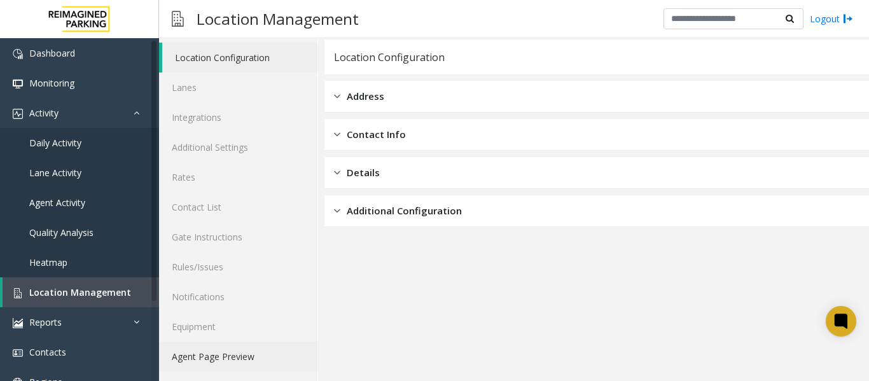
click at [237, 355] on link "Agent Page Preview" at bounding box center [238, 356] width 158 height 30
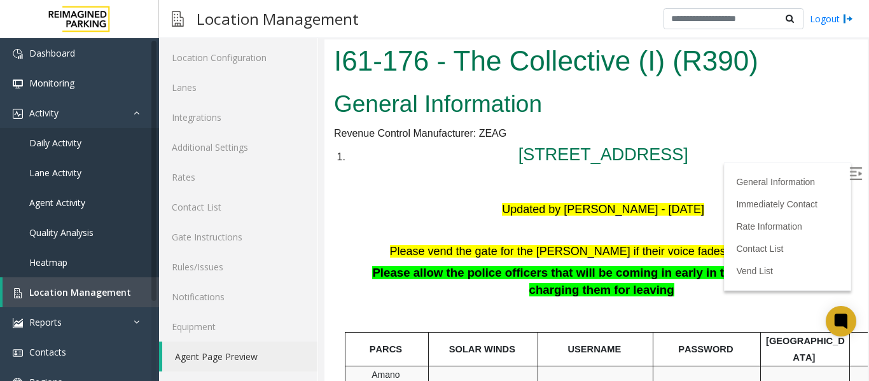
scroll to position [64, 0]
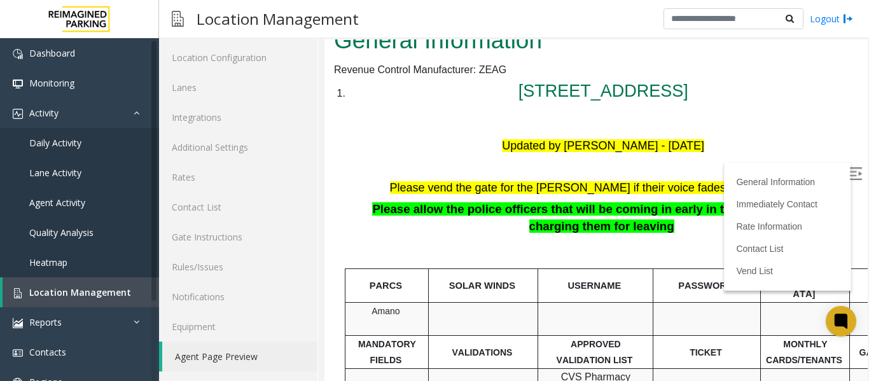
click at [849, 167] on img at bounding box center [855, 173] width 13 height 13
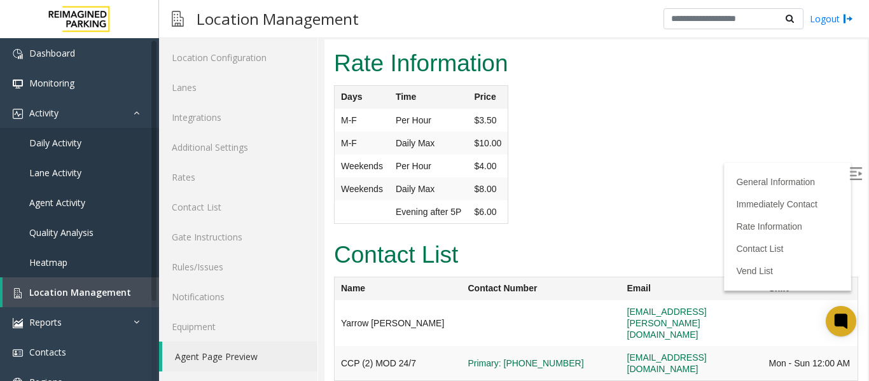
scroll to position [1335, 0]
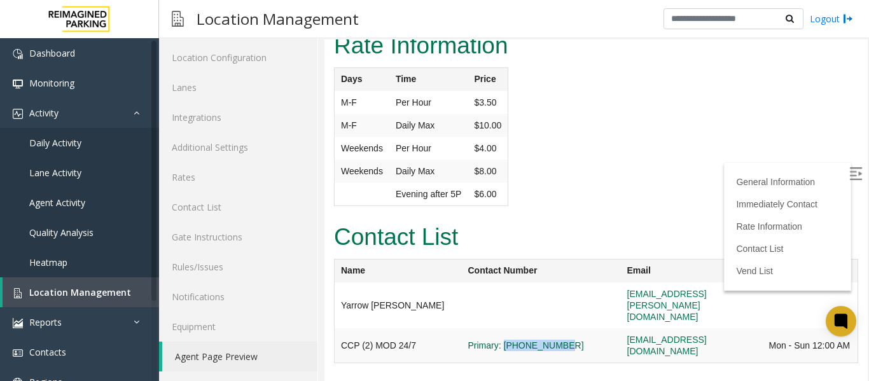
drag, startPoint x: 558, startPoint y: 292, endPoint x: 481, endPoint y: 304, distance: 78.5
click at [481, 328] on td "Primary: [PHONE_NUMBER]" at bounding box center [541, 345] width 159 height 35
copy link "503-294-3275"
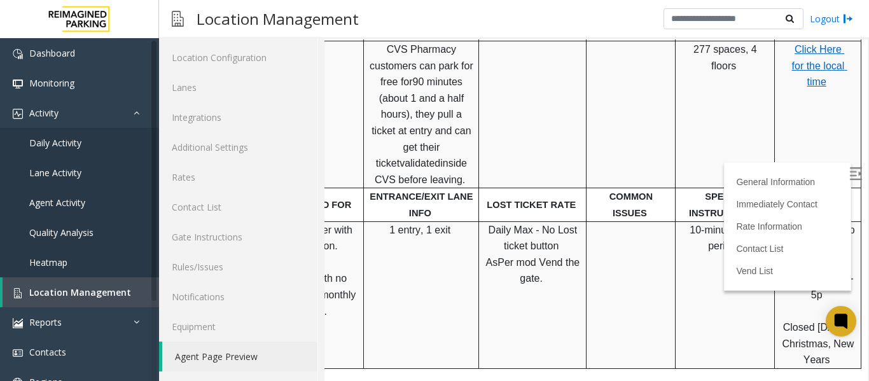
scroll to position [369, 193]
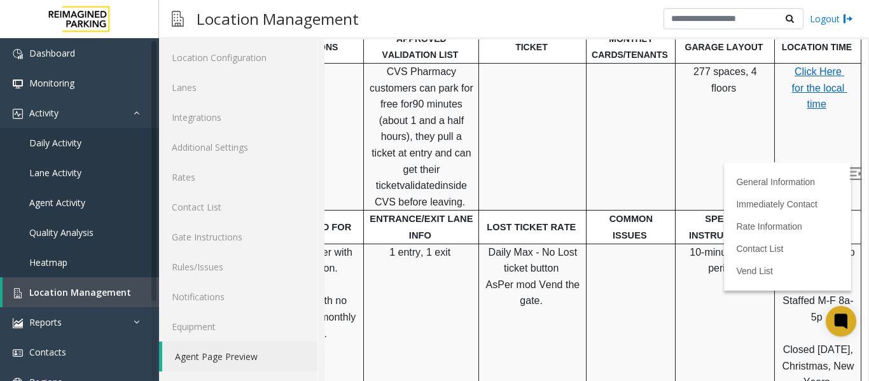
click at [801, 78] on span "Click Here for the local time" at bounding box center [819, 87] width 55 height 43
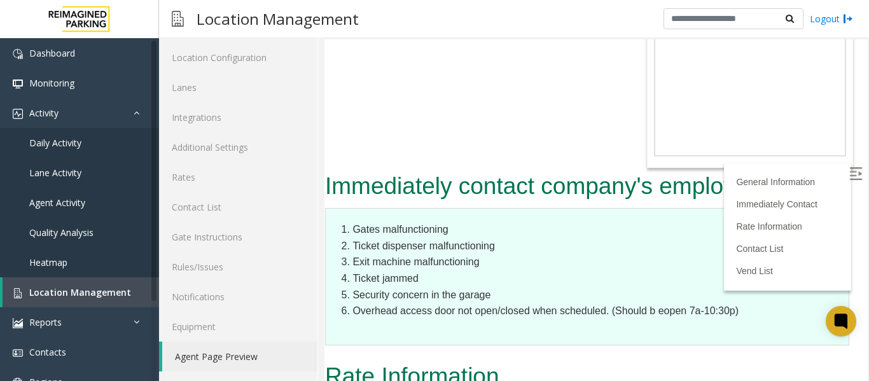
scroll to position [1005, 0]
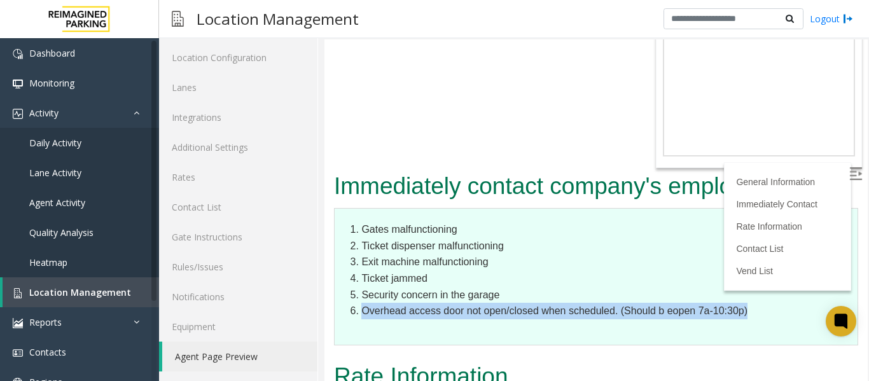
drag, startPoint x: 764, startPoint y: 295, endPoint x: 330, endPoint y: 284, distance: 434.5
click at [330, 284] on div "Immediately contact company's employee Gates malfunctioning Ticket dispenser ma…" at bounding box center [595, 263] width 543 height 190
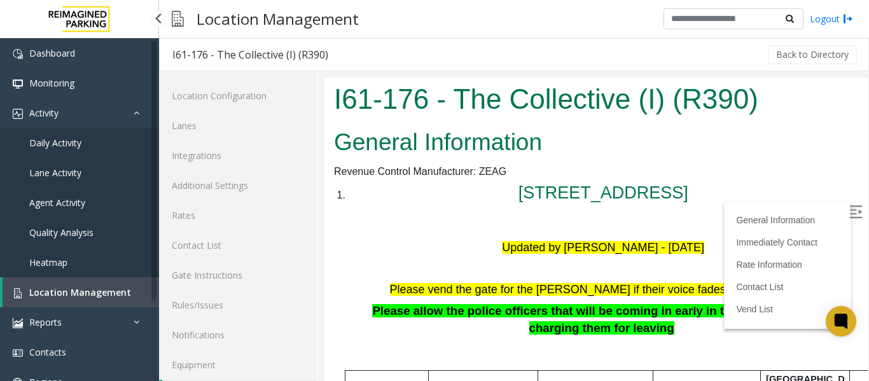
click at [69, 297] on span "Location Management" at bounding box center [80, 292] width 102 height 12
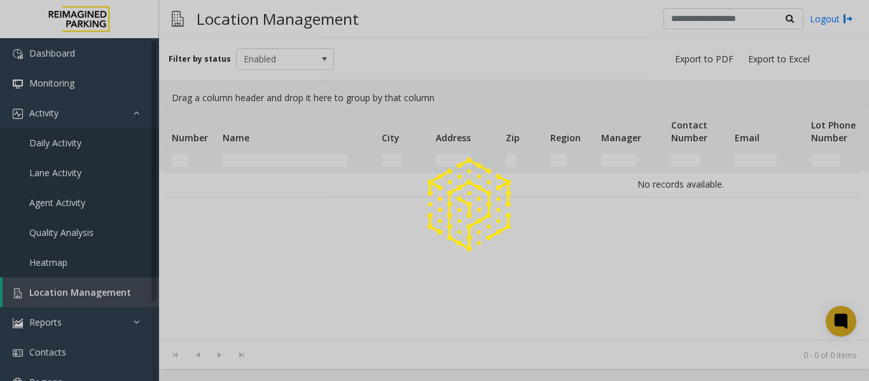
click at [292, 162] on div at bounding box center [434, 190] width 869 height 381
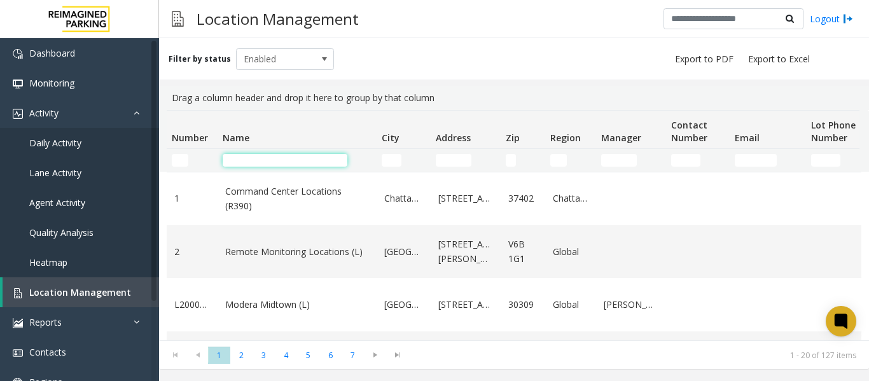
click at [292, 162] on input "Name Filter" at bounding box center [285, 160] width 125 height 13
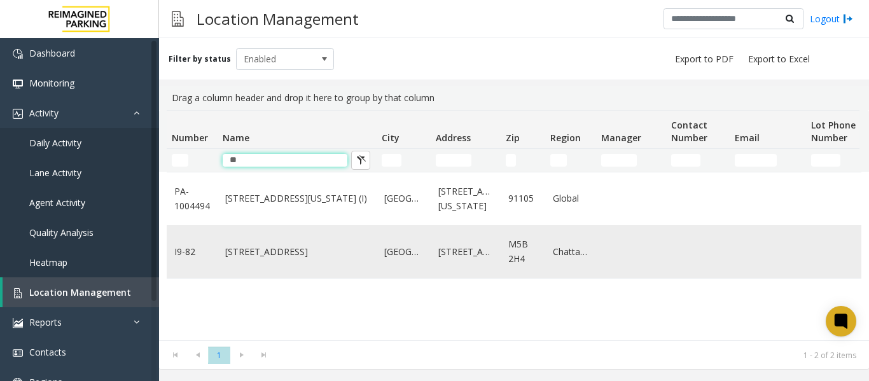
type input "**"
click at [277, 258] on link "[STREET_ADDRESS]" at bounding box center [297, 252] width 144 height 14
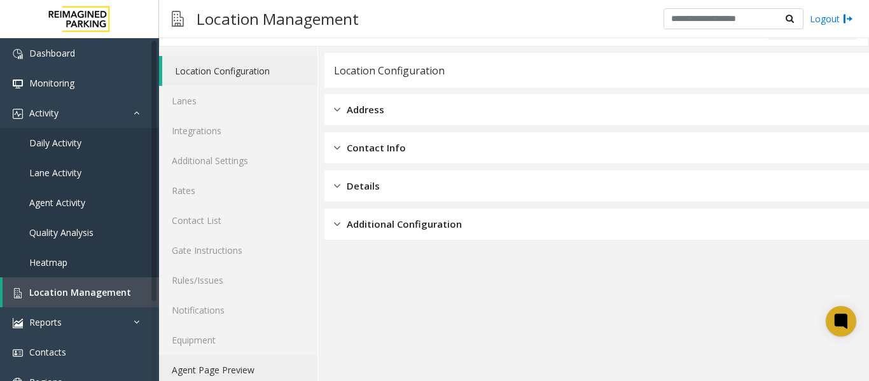
scroll to position [38, 0]
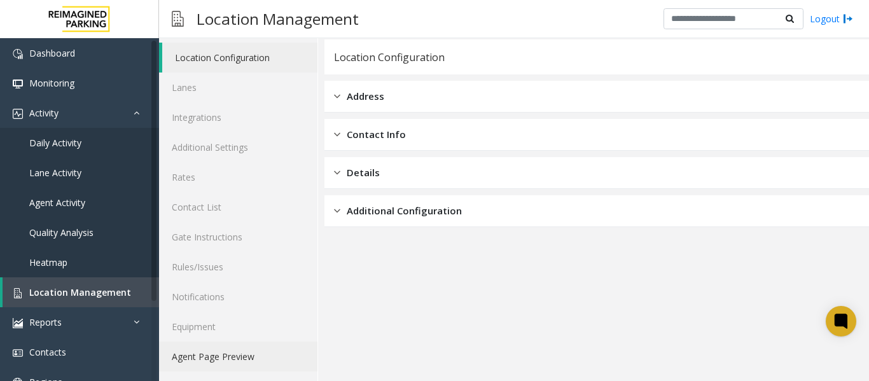
click at [218, 357] on link "Agent Page Preview" at bounding box center [238, 356] width 158 height 30
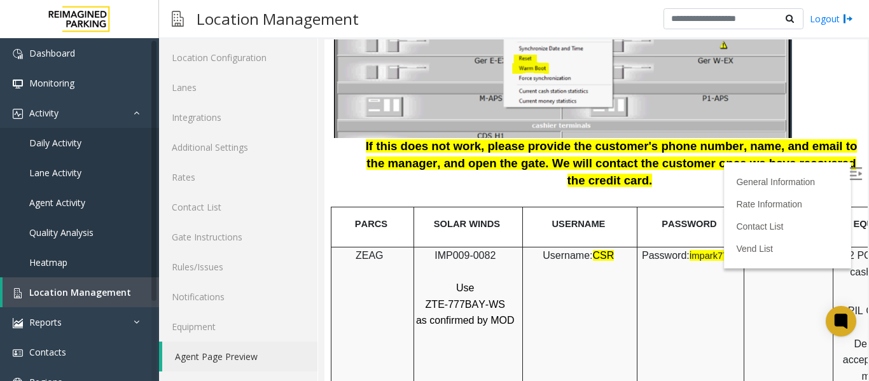
scroll to position [1526, 0]
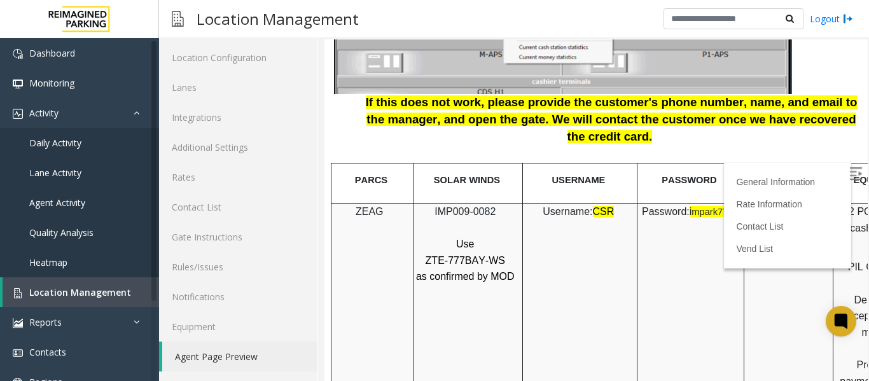
click at [849, 171] on img at bounding box center [855, 173] width 13 height 13
drag, startPoint x: 511, startPoint y: 188, endPoint x: 425, endPoint y: 184, distance: 86.6
click at [425, 203] on div "IMP009-0082 Use ZTE-777BAY-WS as confirmed by MOD" at bounding box center [468, 243] width 108 height 81
copy div "IMP009-0082"
